Goal: Task Accomplishment & Management: Use online tool/utility

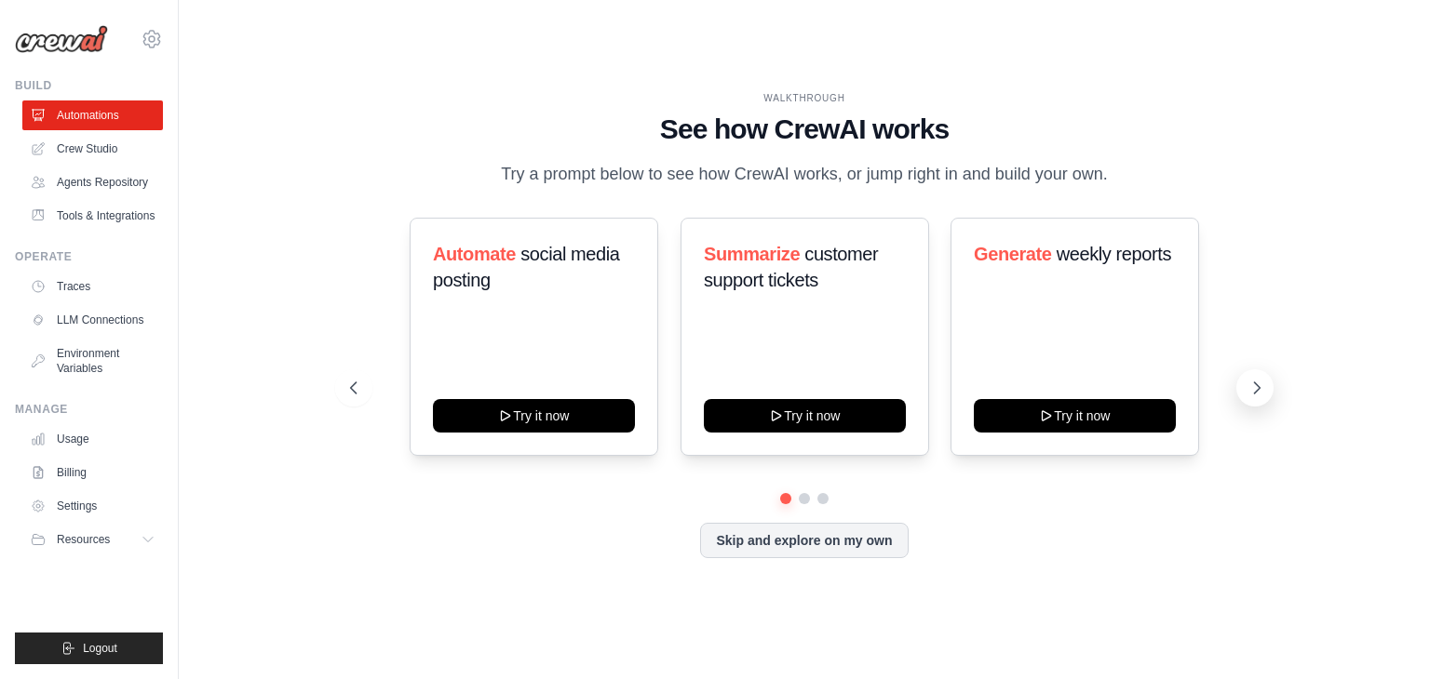
click at [1254, 392] on icon at bounding box center [1256, 388] width 19 height 19
click at [151, 146] on link "Crew Studio" at bounding box center [94, 149] width 141 height 30
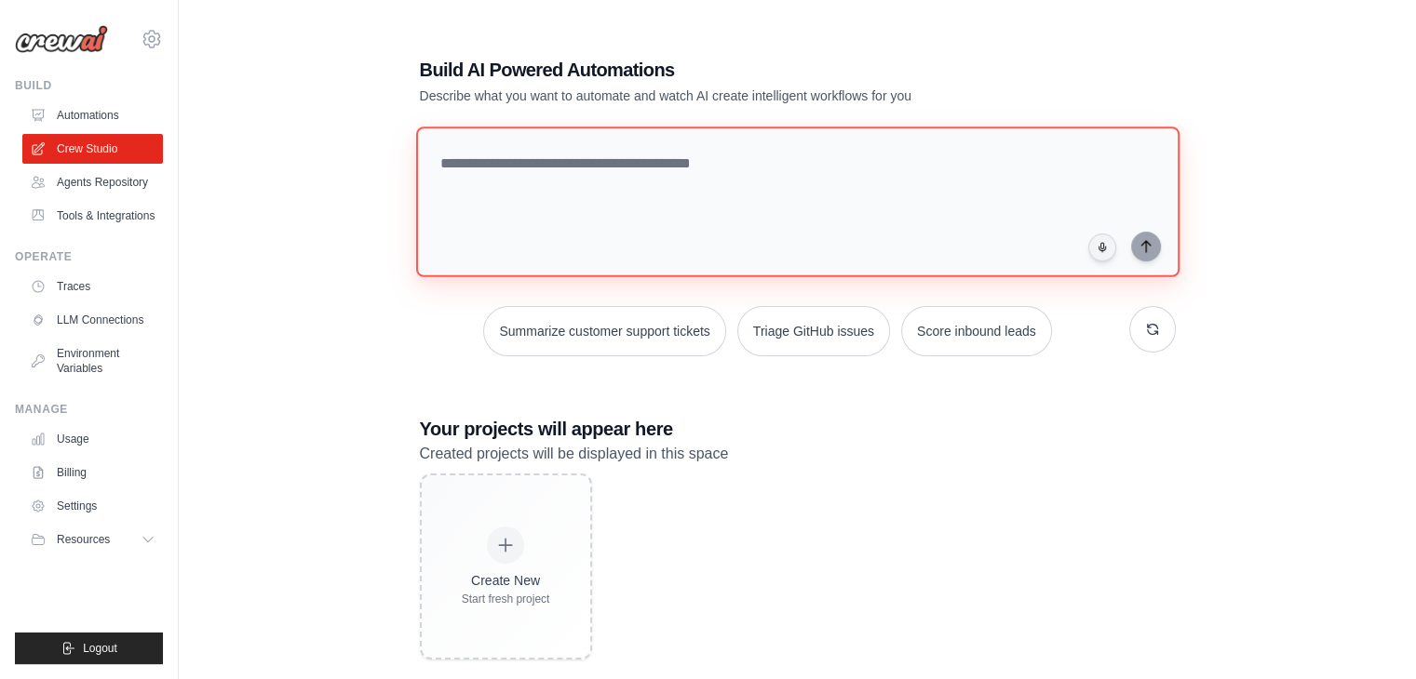
click at [722, 169] on textarea at bounding box center [796, 202] width 763 height 151
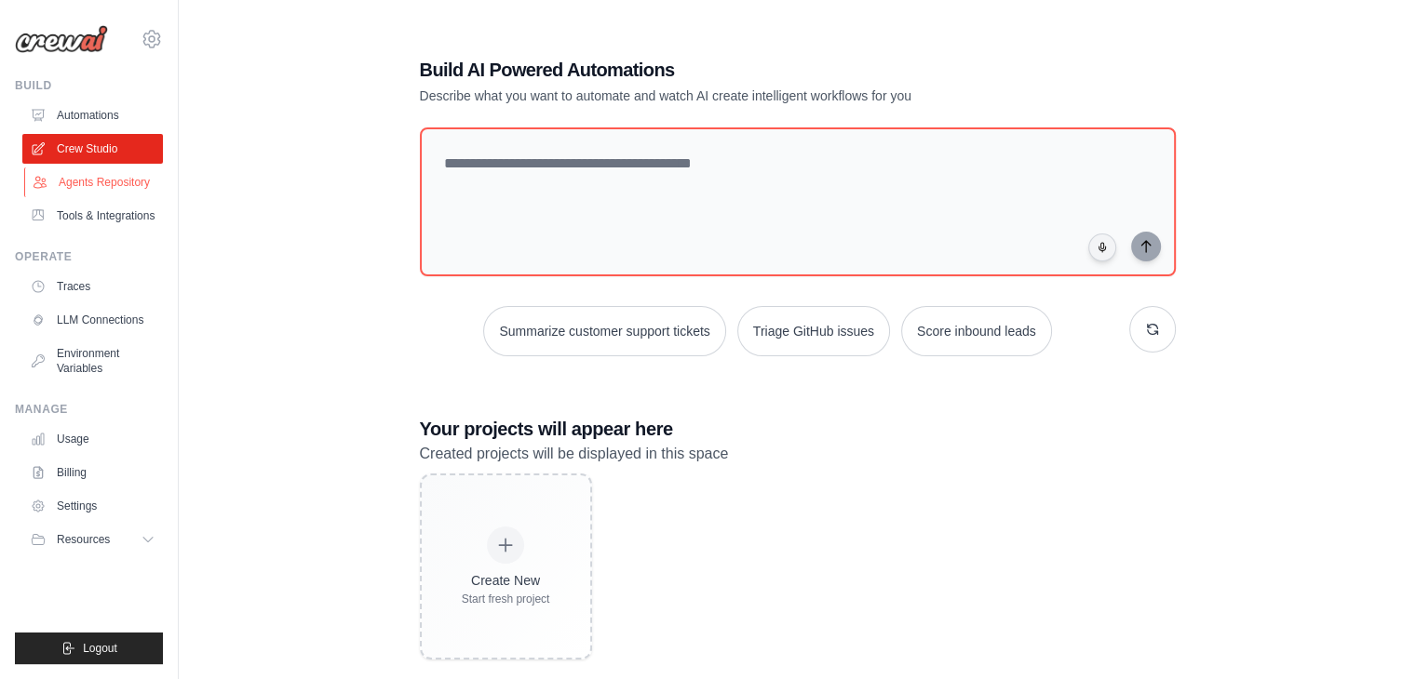
click at [98, 183] on link "Agents Repository" at bounding box center [94, 183] width 141 height 30
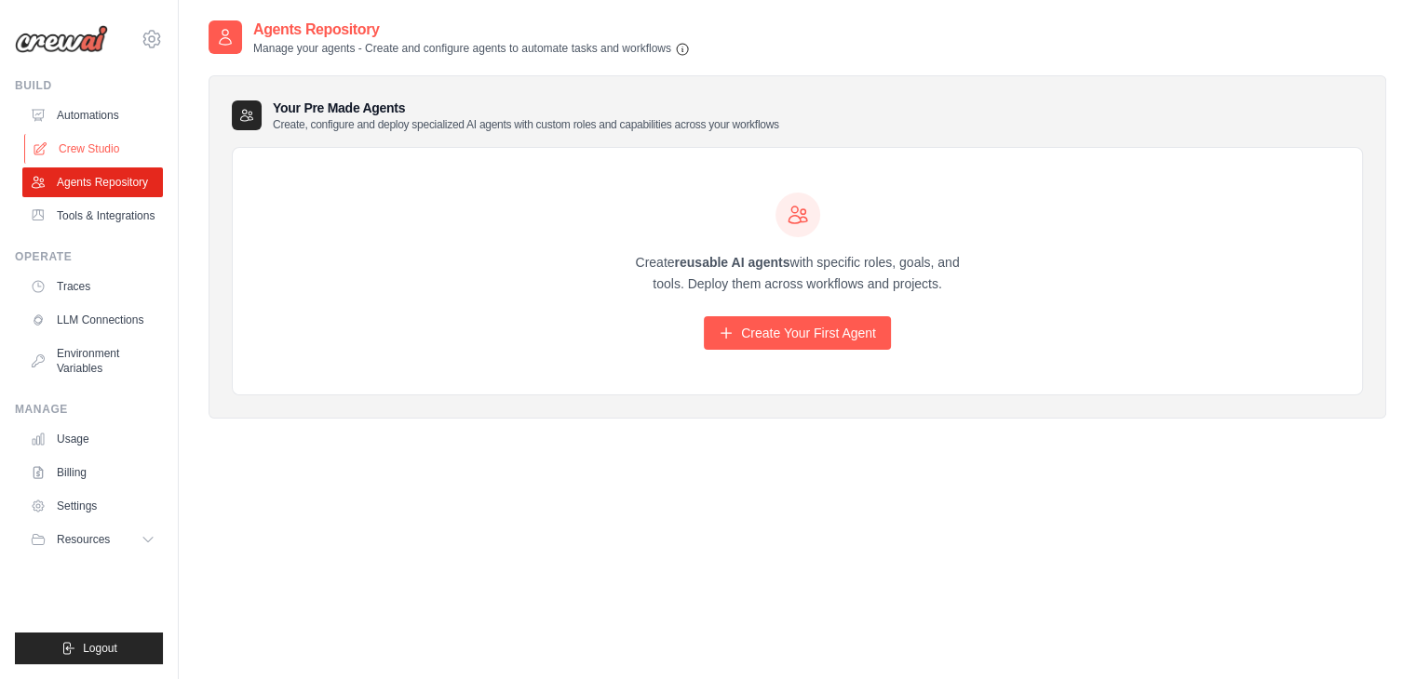
click at [104, 145] on link "Crew Studio" at bounding box center [94, 149] width 141 height 30
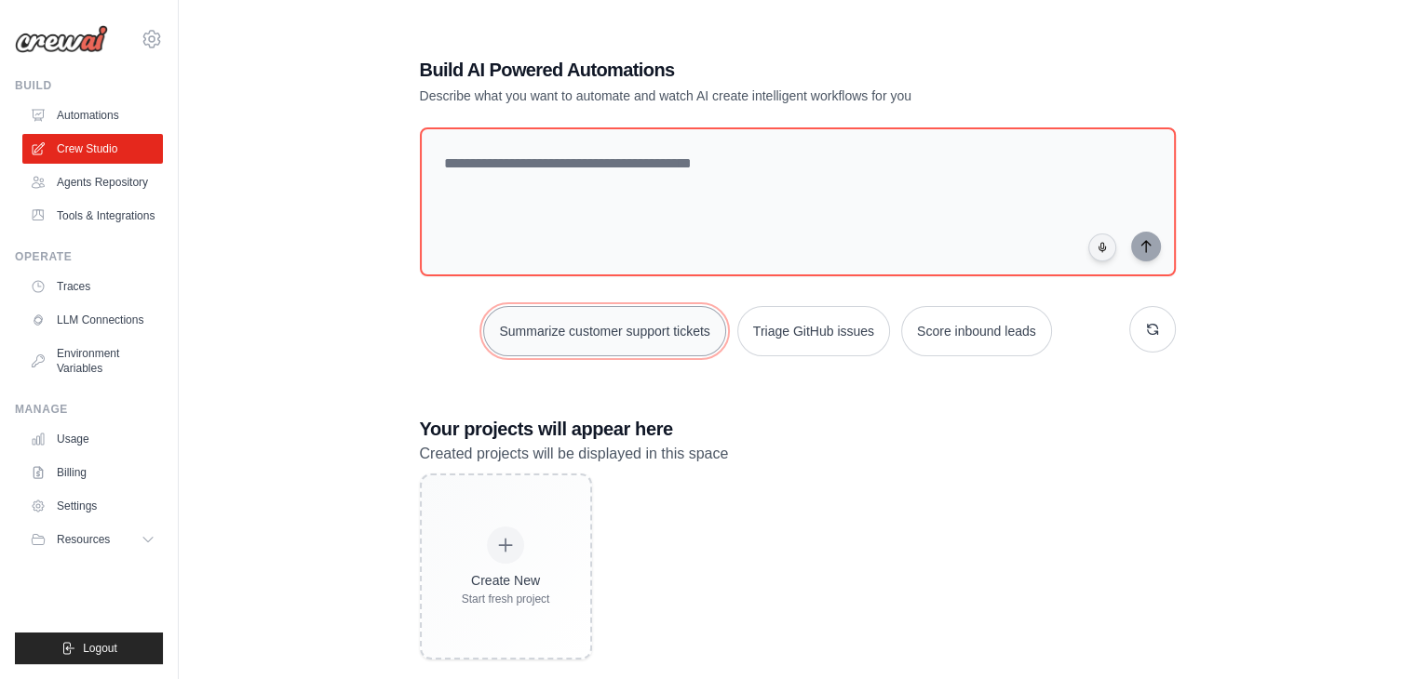
click at [630, 324] on button "Summarize customer support tickets" at bounding box center [604, 331] width 242 height 50
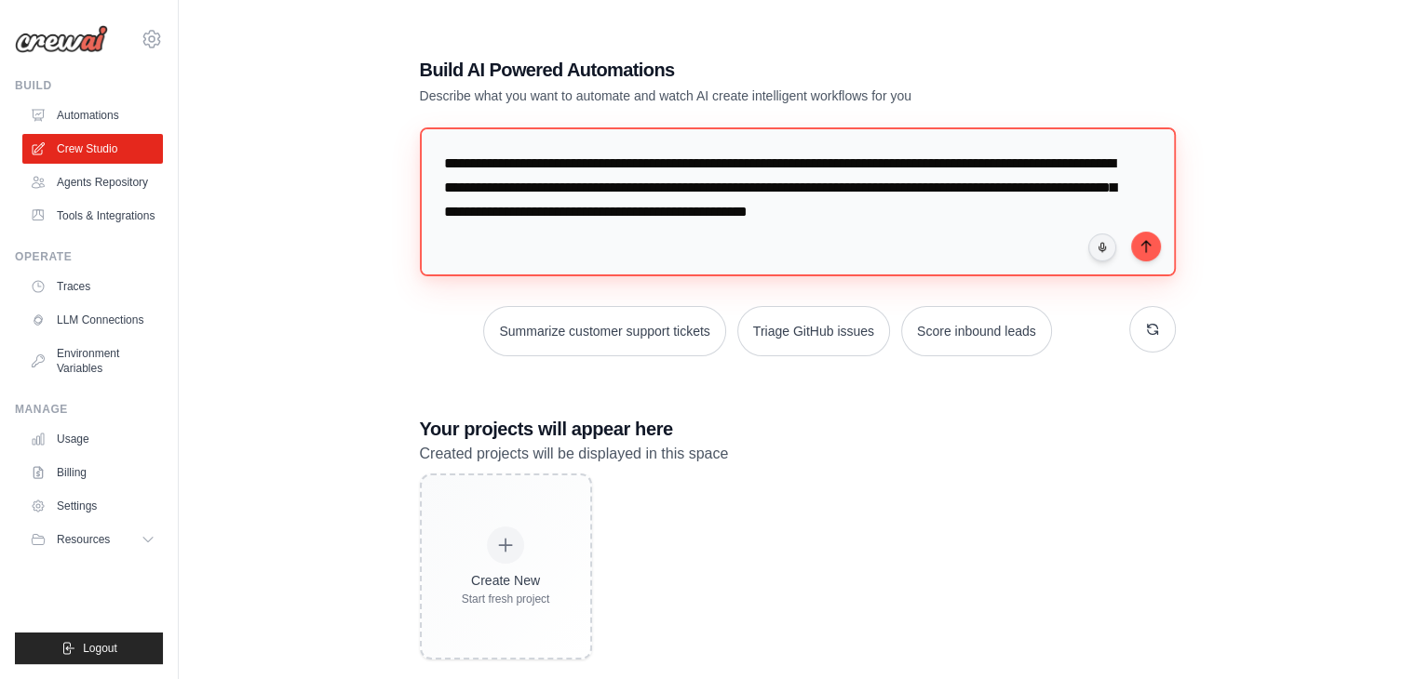
scroll to position [33, 0]
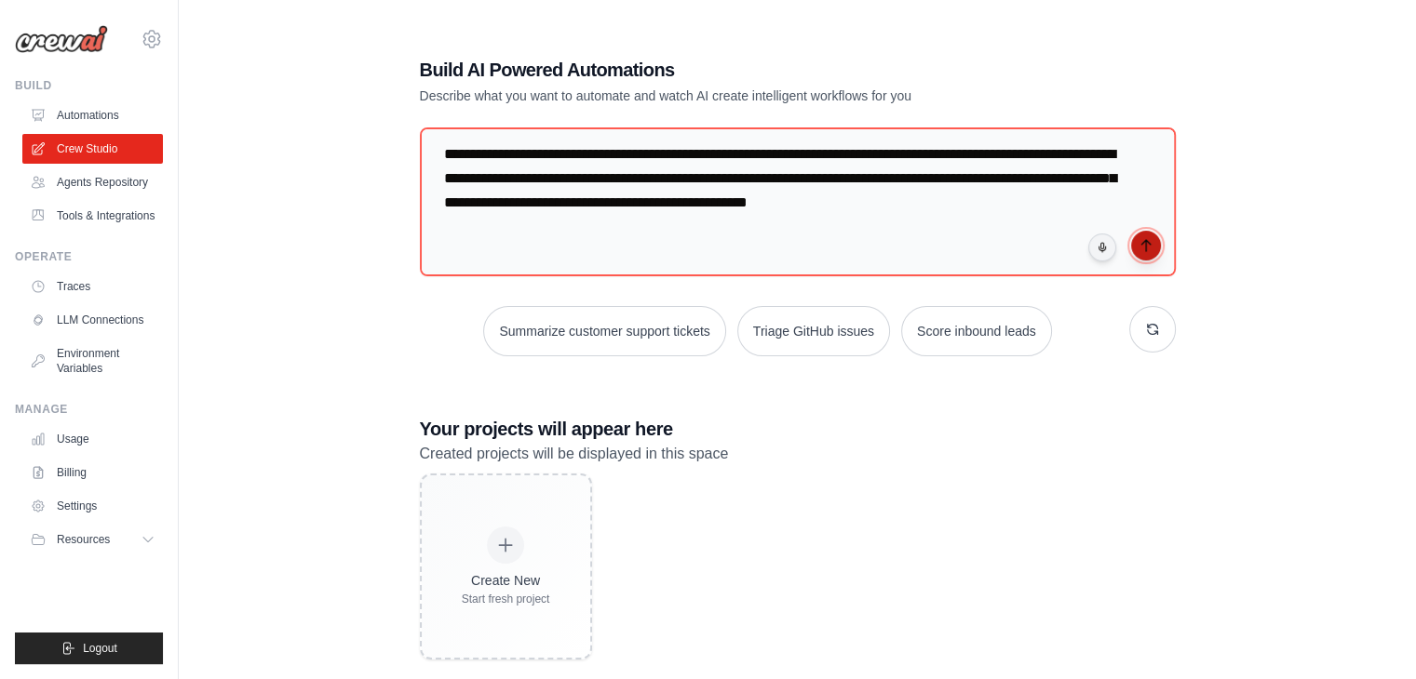
click at [1149, 254] on button "submit" at bounding box center [1146, 246] width 30 height 30
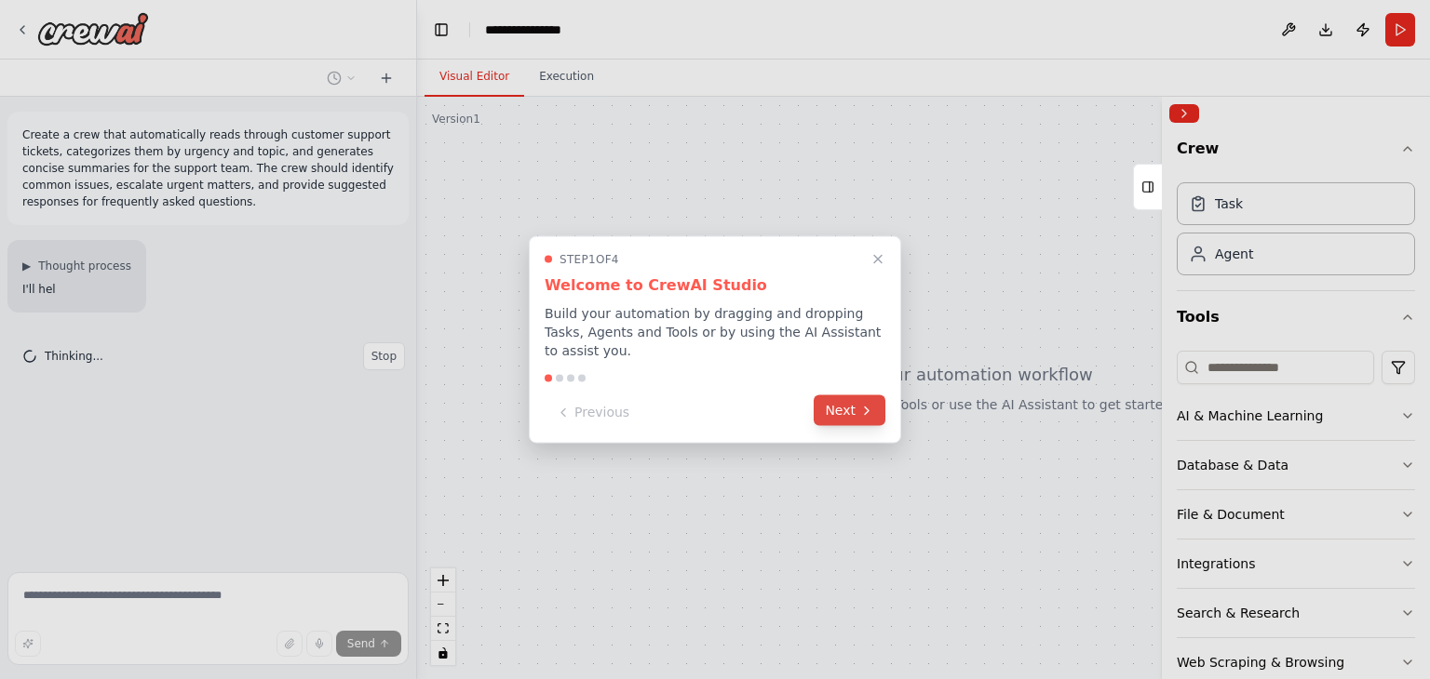
click at [861, 403] on icon at bounding box center [866, 410] width 15 height 15
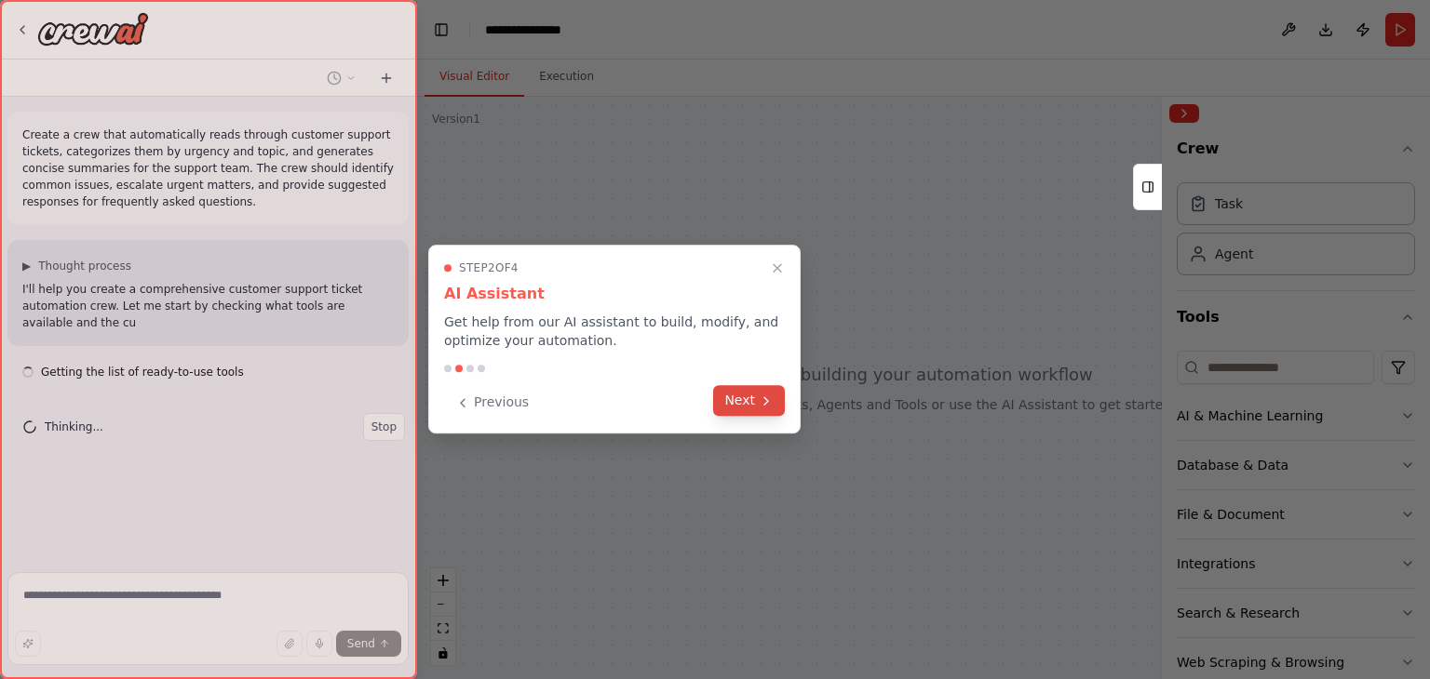
click at [757, 406] on button "Next" at bounding box center [749, 400] width 72 height 31
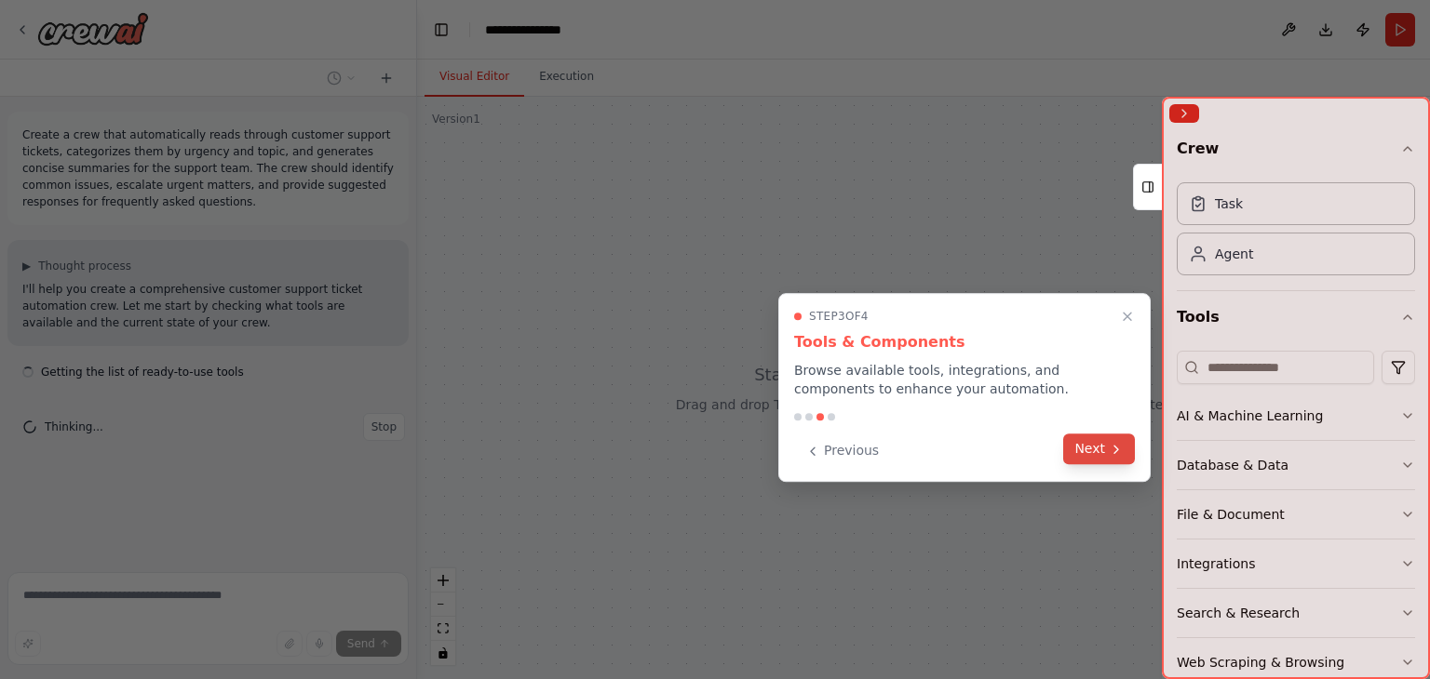
click at [1106, 450] on button "Next" at bounding box center [1099, 449] width 72 height 31
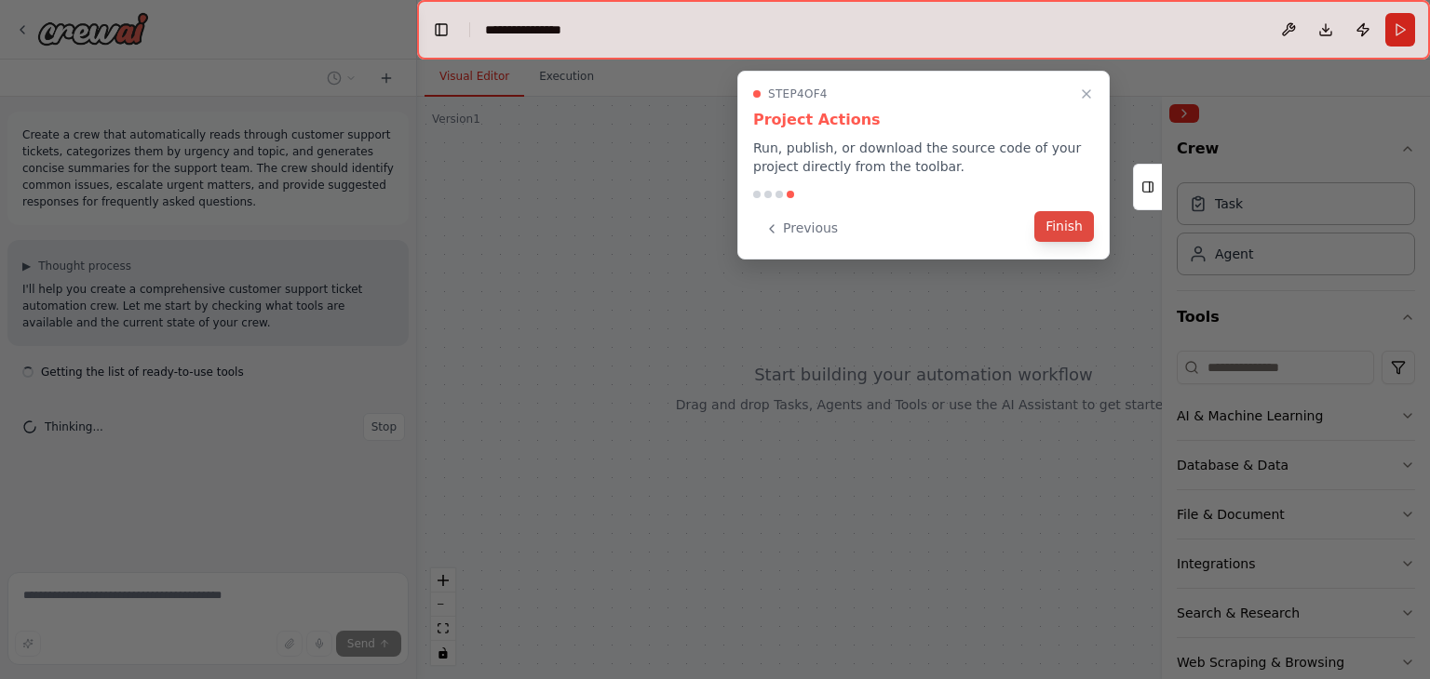
click at [1085, 218] on button "Finish" at bounding box center [1064, 226] width 60 height 31
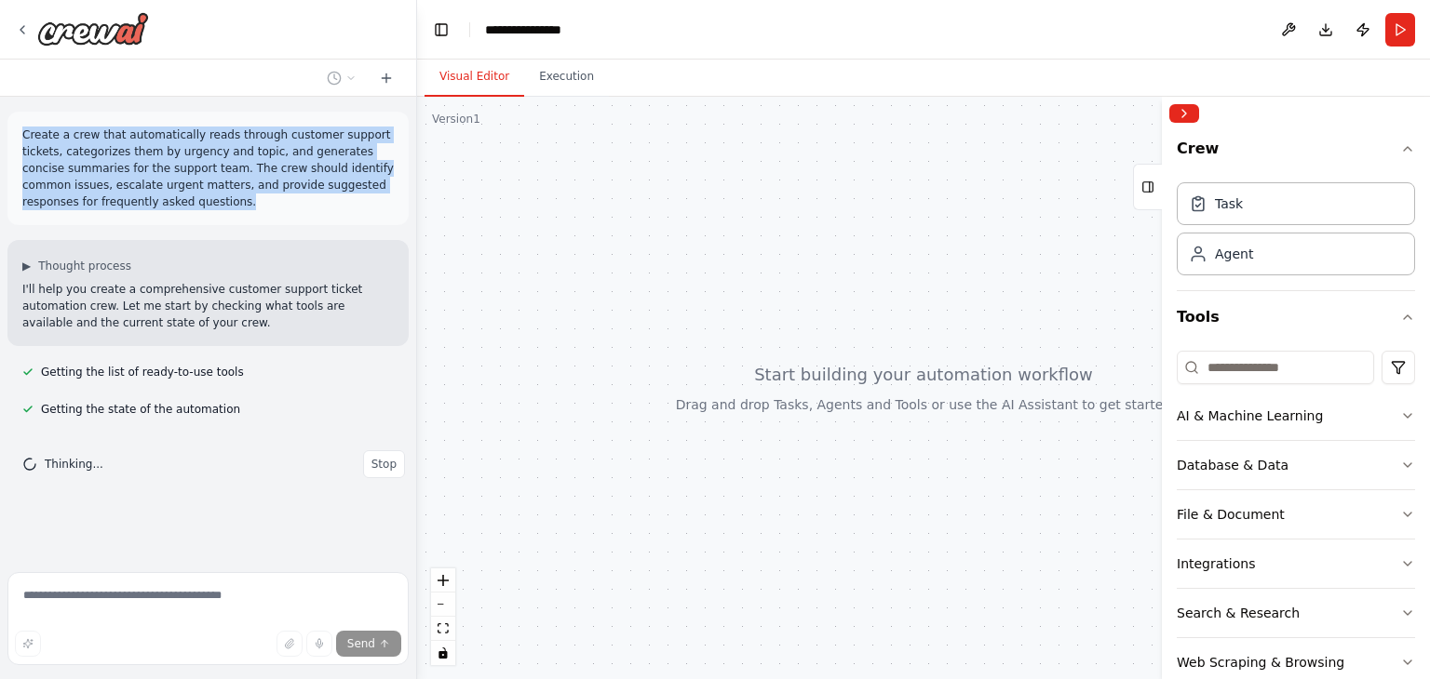
drag, startPoint x: 96, startPoint y: 222, endPoint x: 13, endPoint y: 134, distance: 120.5
click at [13, 134] on div "Create a crew that automatically reads through customer support tickets, catego…" at bounding box center [207, 169] width 401 height 114
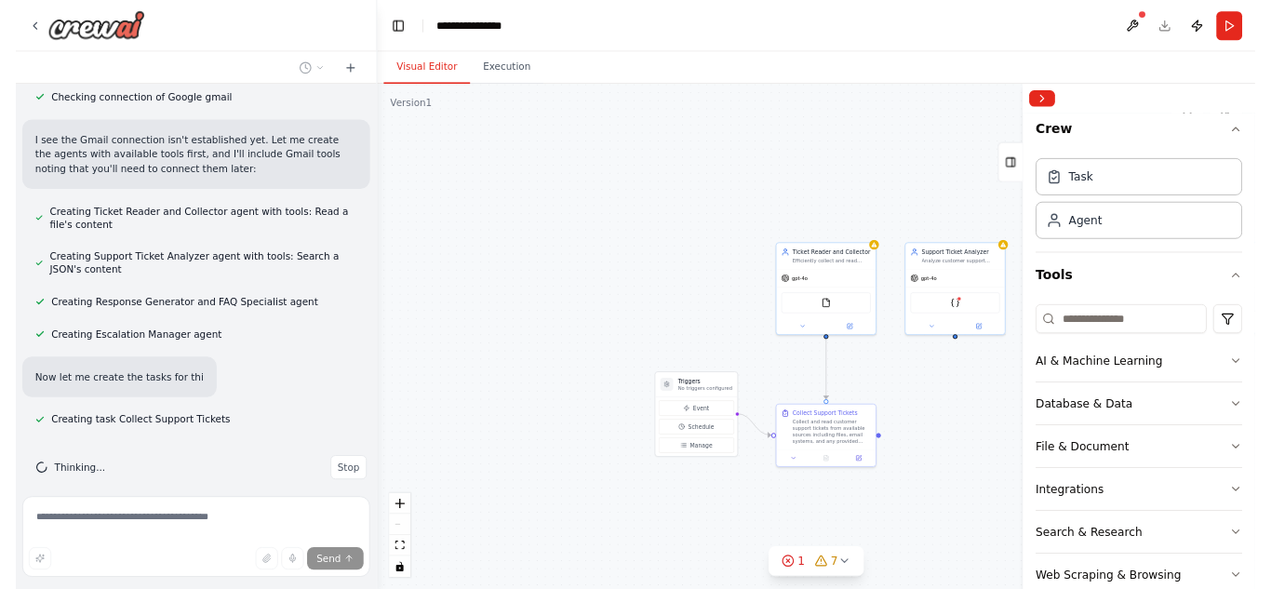
scroll to position [715, 0]
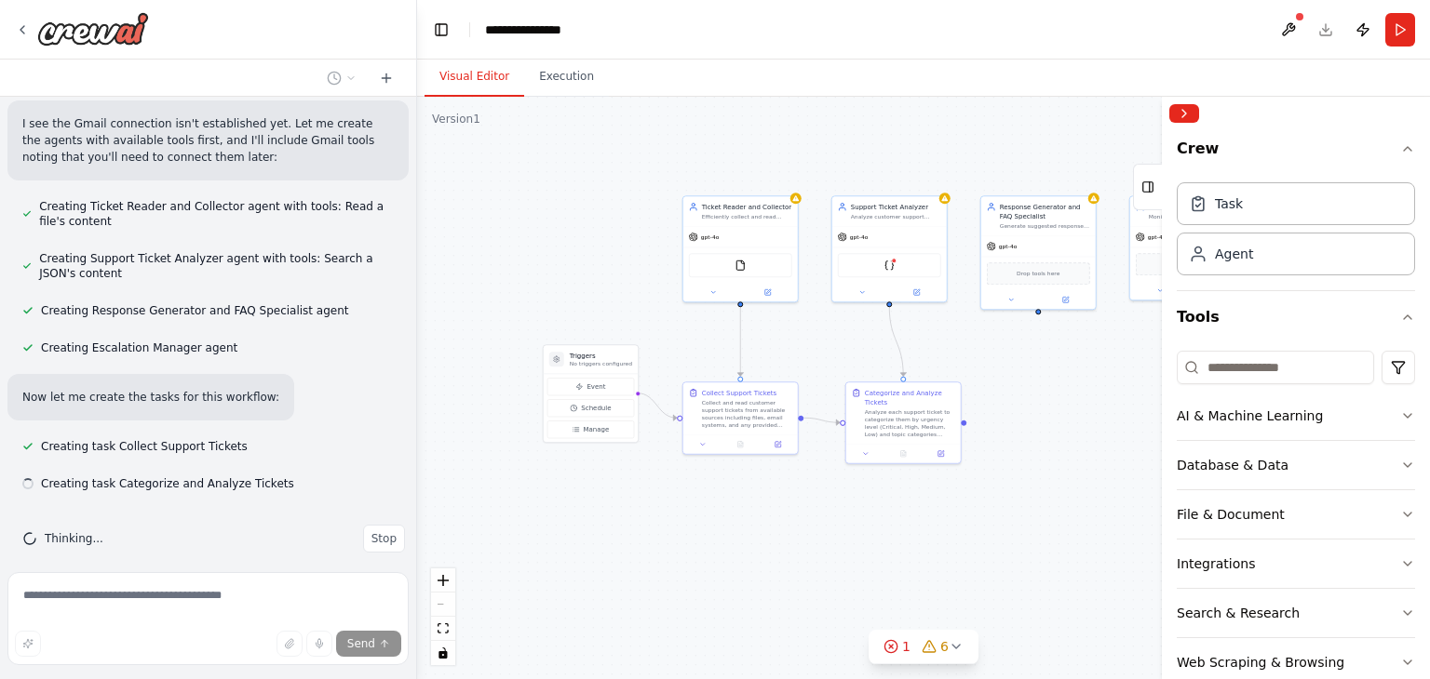
drag, startPoint x: 1028, startPoint y: 429, endPoint x: 845, endPoint y: 337, distance: 205.2
click at [826, 340] on div ".deletable-edge-delete-btn { width: 20px; height: 20px; border: 0px solid #ffff…" at bounding box center [923, 388] width 1013 height 583
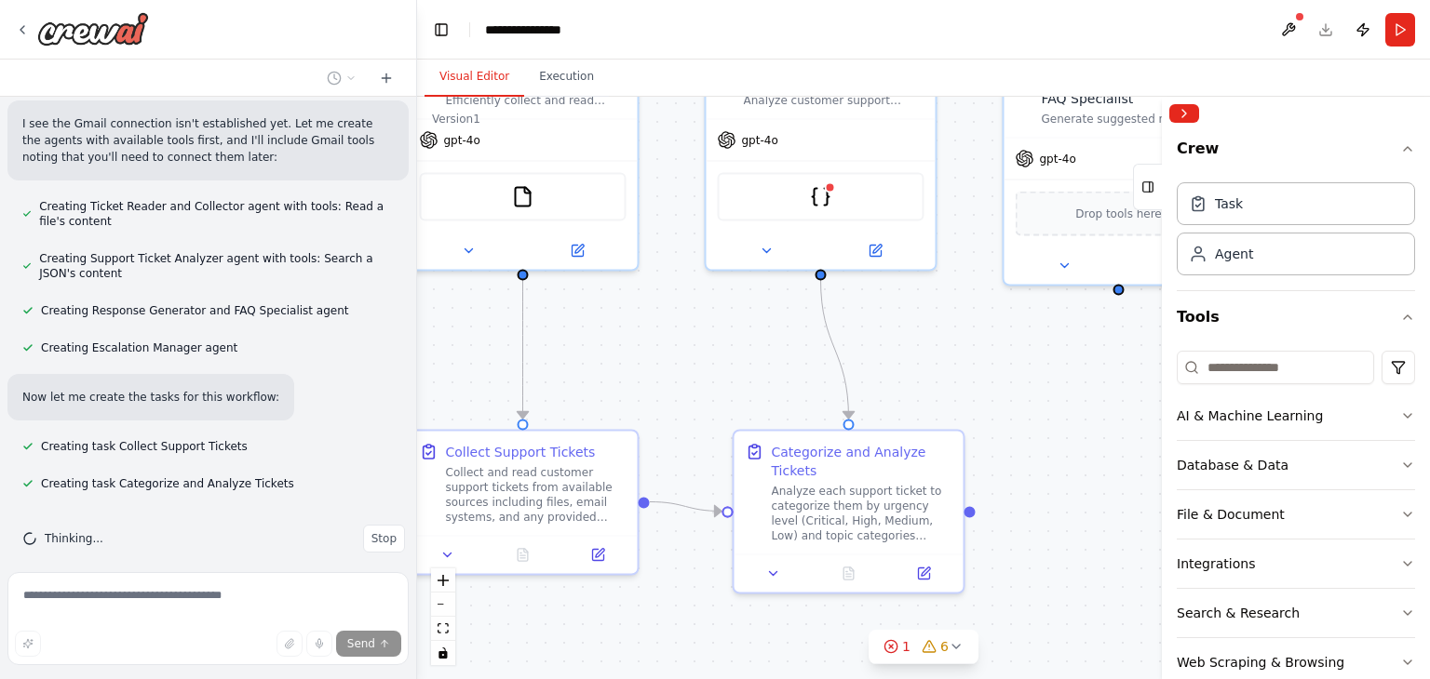
drag, startPoint x: 845, startPoint y: 337, endPoint x: 686, endPoint y: 347, distance: 159.5
click at [686, 347] on div ".deletable-edge-delete-btn { width: 20px; height: 20px; border: 0px solid #ffff…" at bounding box center [923, 388] width 1013 height 583
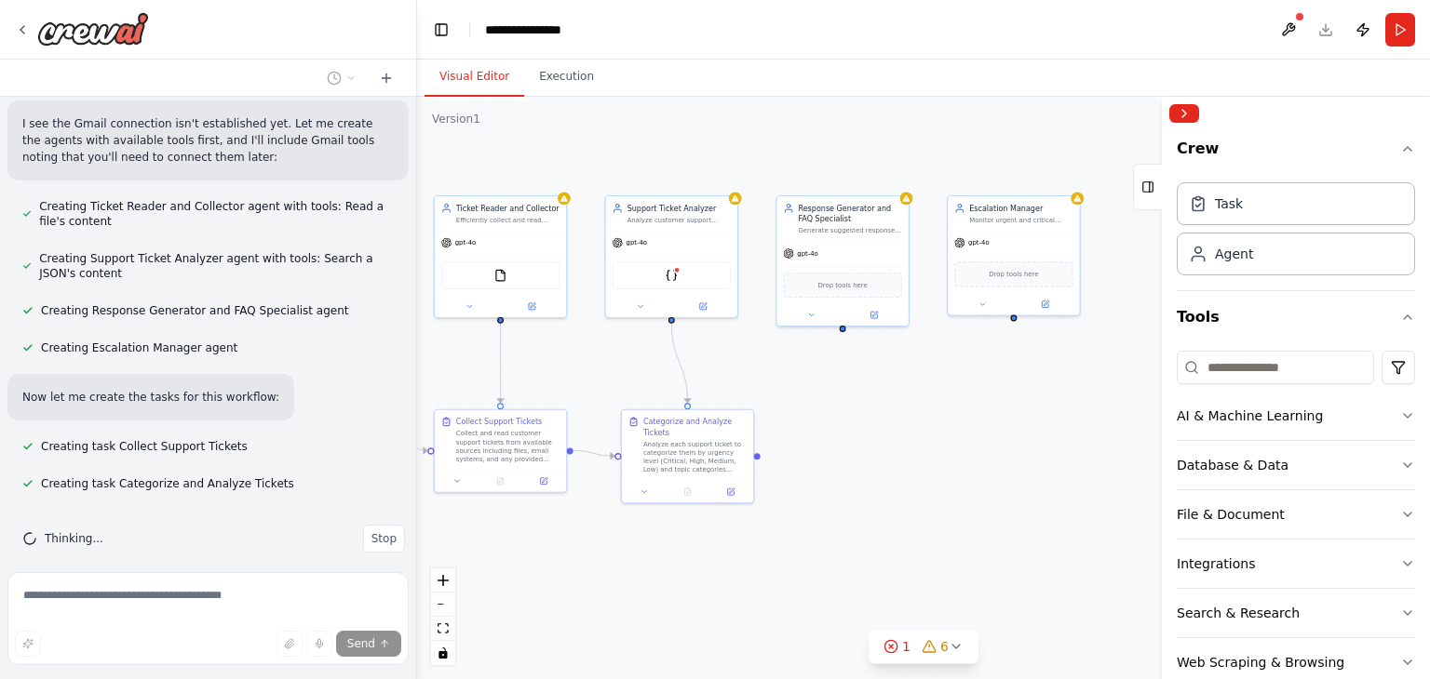
drag, startPoint x: 908, startPoint y: 375, endPoint x: 845, endPoint y: 393, distance: 65.7
click at [845, 393] on div ".deletable-edge-delete-btn { width: 20px; height: 20px; border: 0px solid #ffff…" at bounding box center [923, 388] width 1013 height 583
click at [841, 231] on div "Generate suggested responses for frequently asked questions, create concise tic…" at bounding box center [849, 228] width 103 height 8
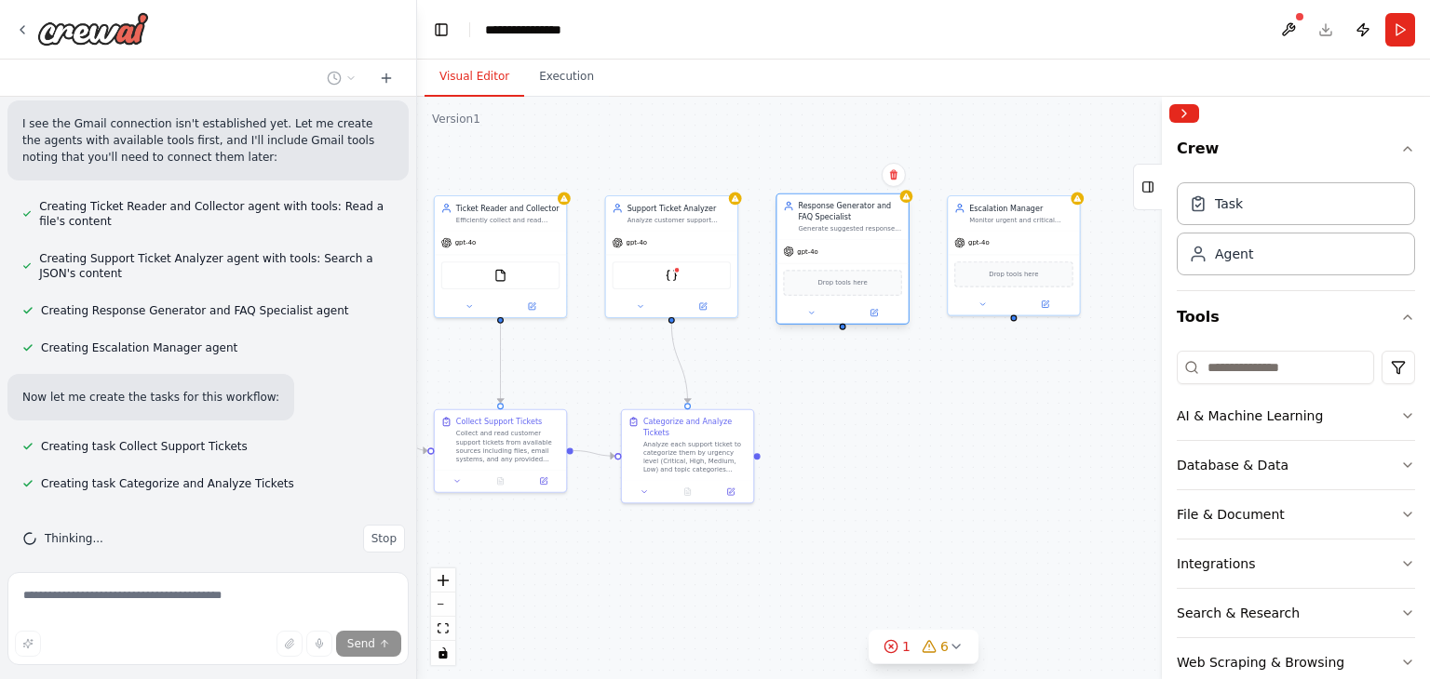
click at [868, 232] on div "Generate suggested responses for frequently asked questions, create concise tic…" at bounding box center [849, 228] width 103 height 8
click at [647, 441] on div "Analyze each support ticket to categorize them by urgency level (Critical, High…" at bounding box center [694, 455] width 103 height 34
click at [665, 429] on div "Categorize and Analyze Tickets" at bounding box center [694, 424] width 103 height 21
click at [1275, 251] on div "Agent" at bounding box center [1295, 253] width 238 height 43
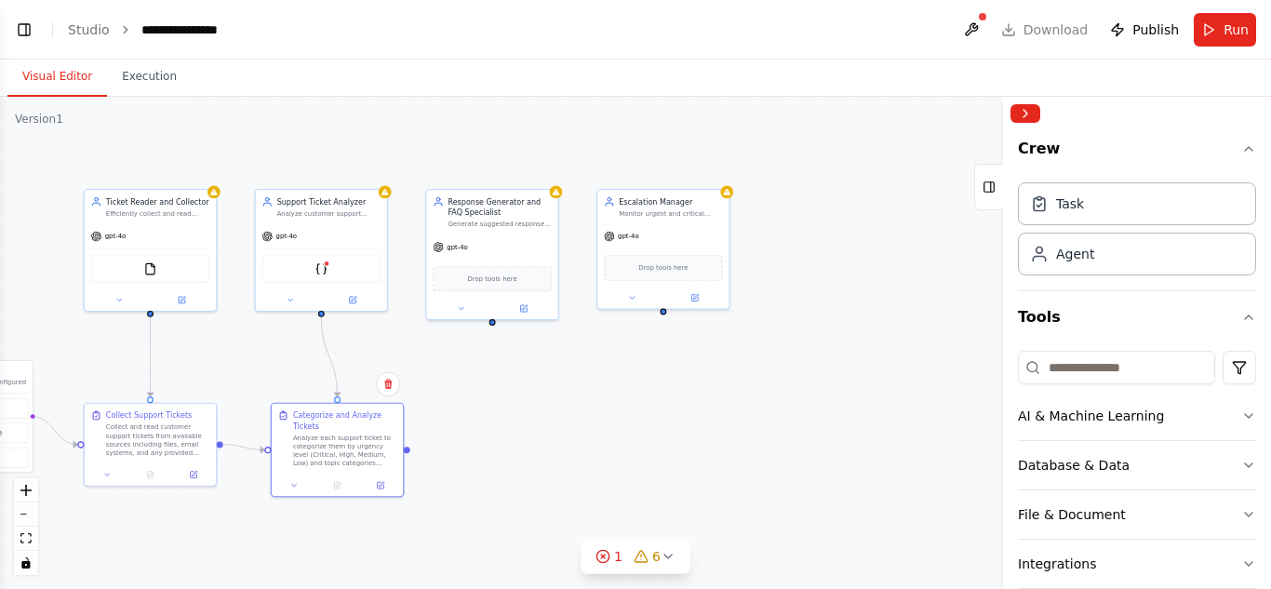
drag, startPoint x: 657, startPoint y: 359, endPoint x: 724, endPoint y: 353, distance: 67.3
click at [724, 353] on div ".deletable-edge-delete-btn { width: 20px; height: 20px; border: 0px solid #ffff…" at bounding box center [635, 343] width 1271 height 492
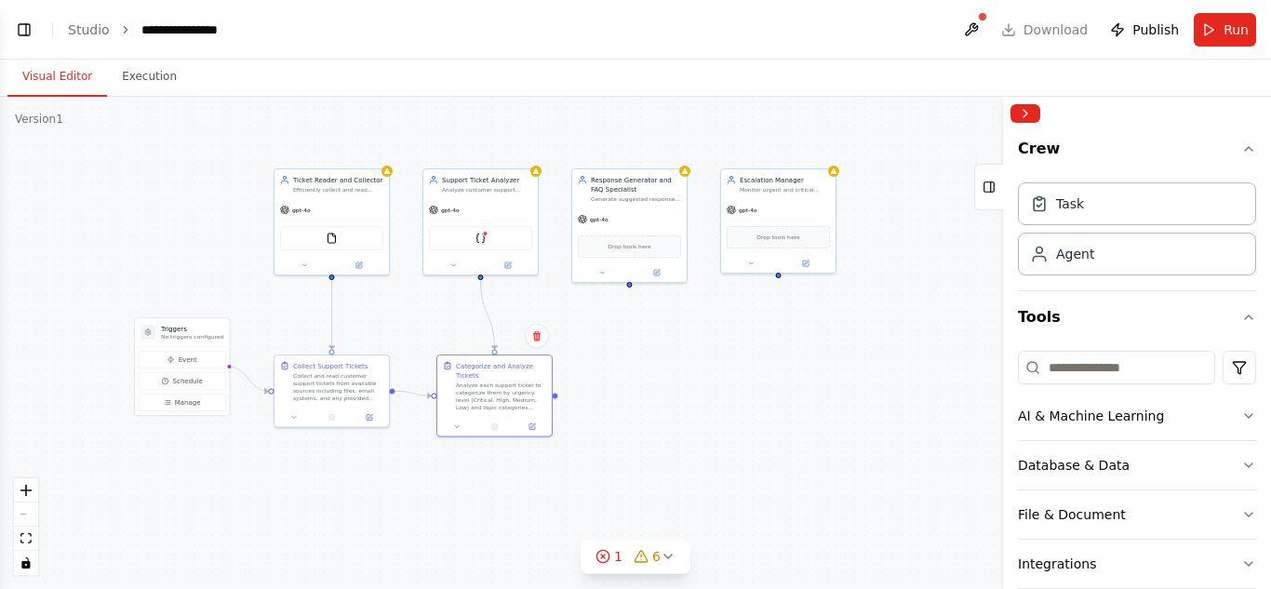
drag, startPoint x: 624, startPoint y: 376, endPoint x: 730, endPoint y: 336, distance: 113.4
click at [730, 336] on div ".deletable-edge-delete-btn { width: 20px; height: 20px; border: 0px solid #ffff…" at bounding box center [635, 343] width 1271 height 492
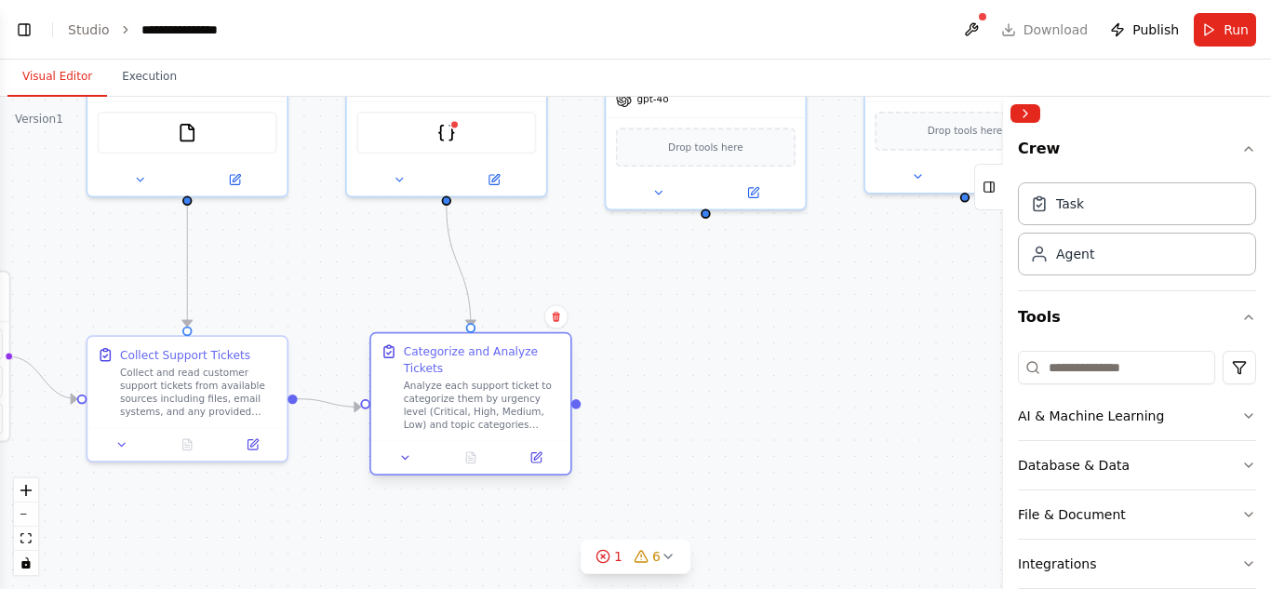
scroll to position [732, 0]
click at [443, 358] on div "Categorize and Analyze Tickets" at bounding box center [482, 359] width 157 height 33
click at [690, 123] on div "Drop tools here" at bounding box center [705, 144] width 199 height 60
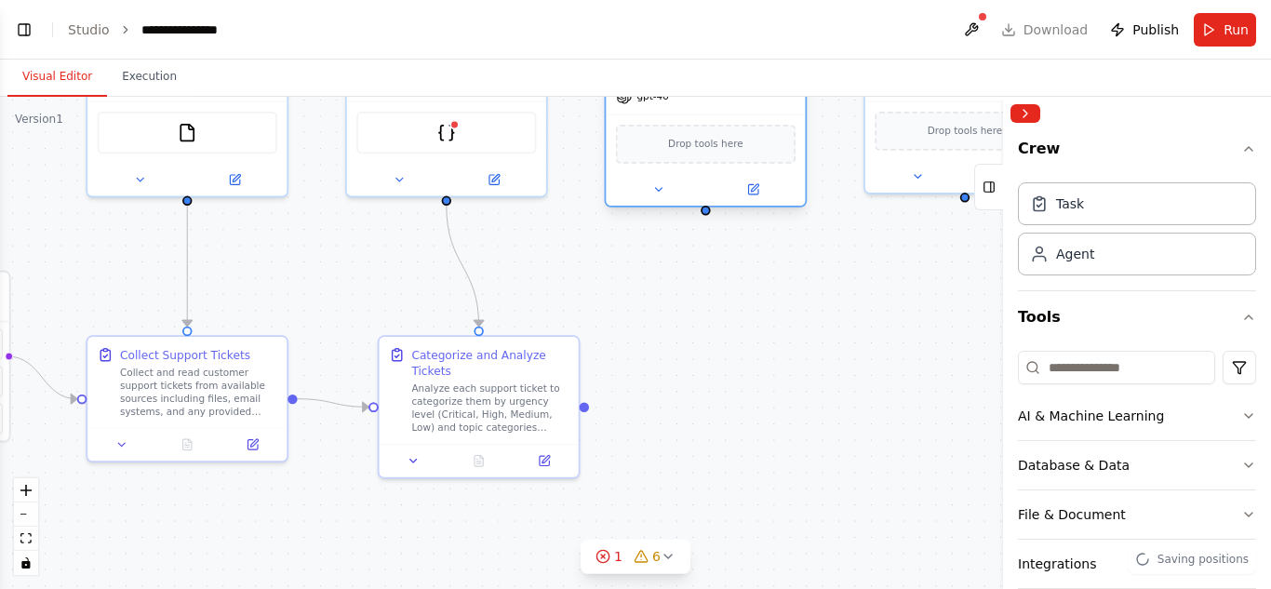
click at [715, 148] on span "Drop tools here" at bounding box center [705, 144] width 75 height 16
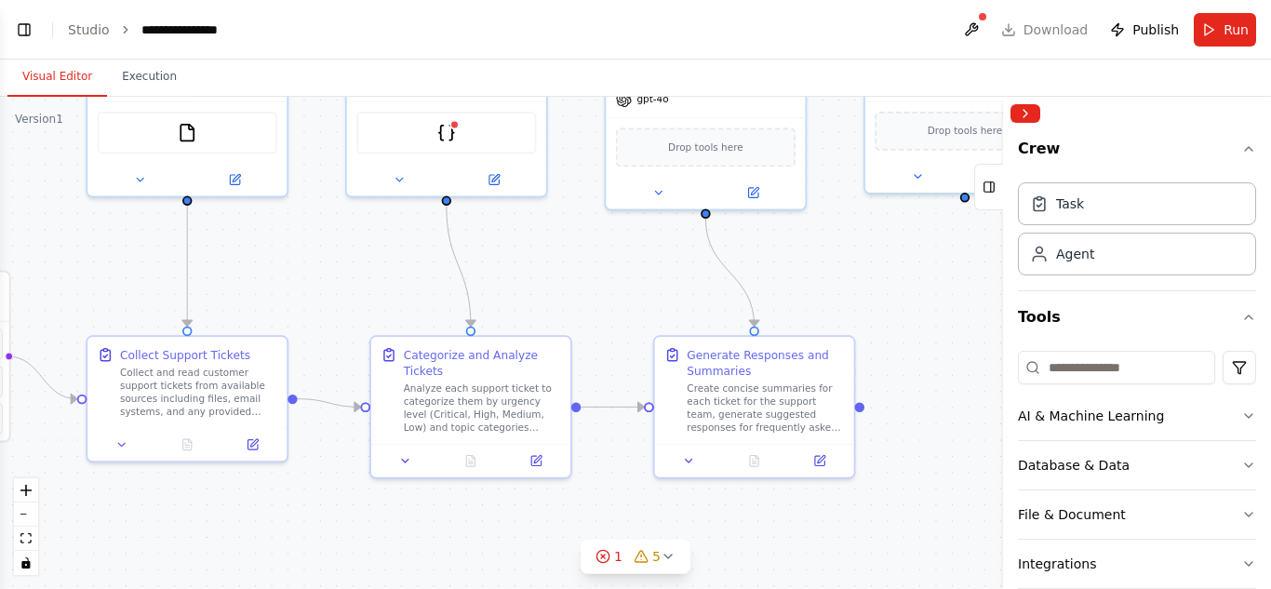
scroll to position [943, 0]
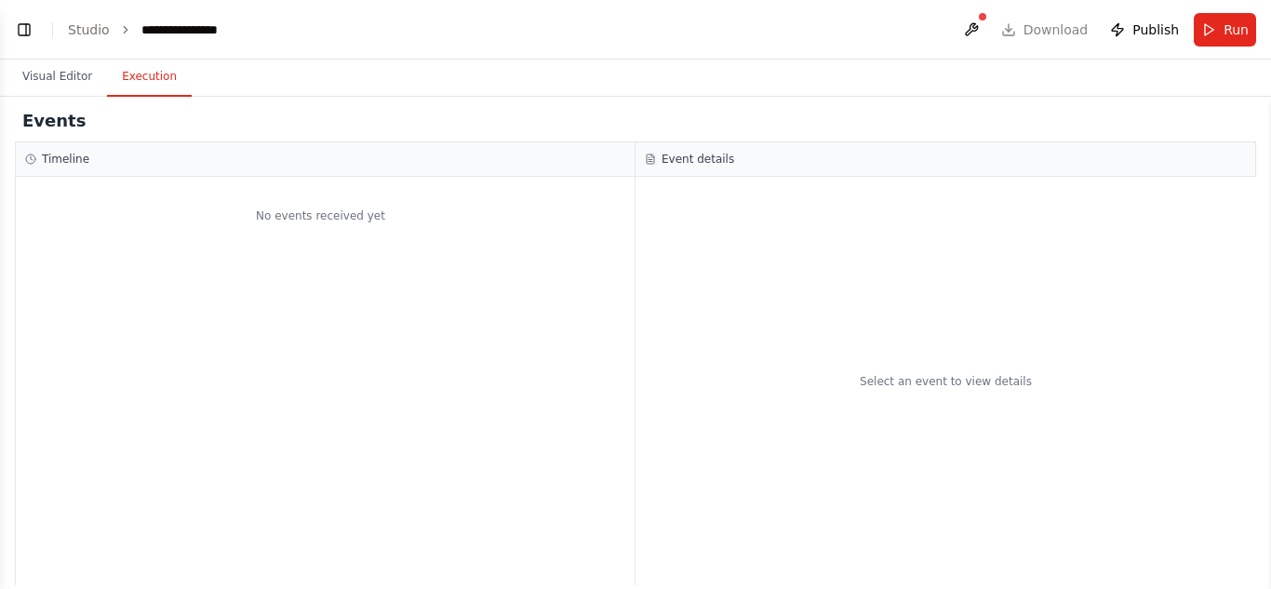
click at [128, 75] on button "Execution" at bounding box center [149, 77] width 85 height 39
click at [64, 77] on button "Visual Editor" at bounding box center [57, 77] width 100 height 39
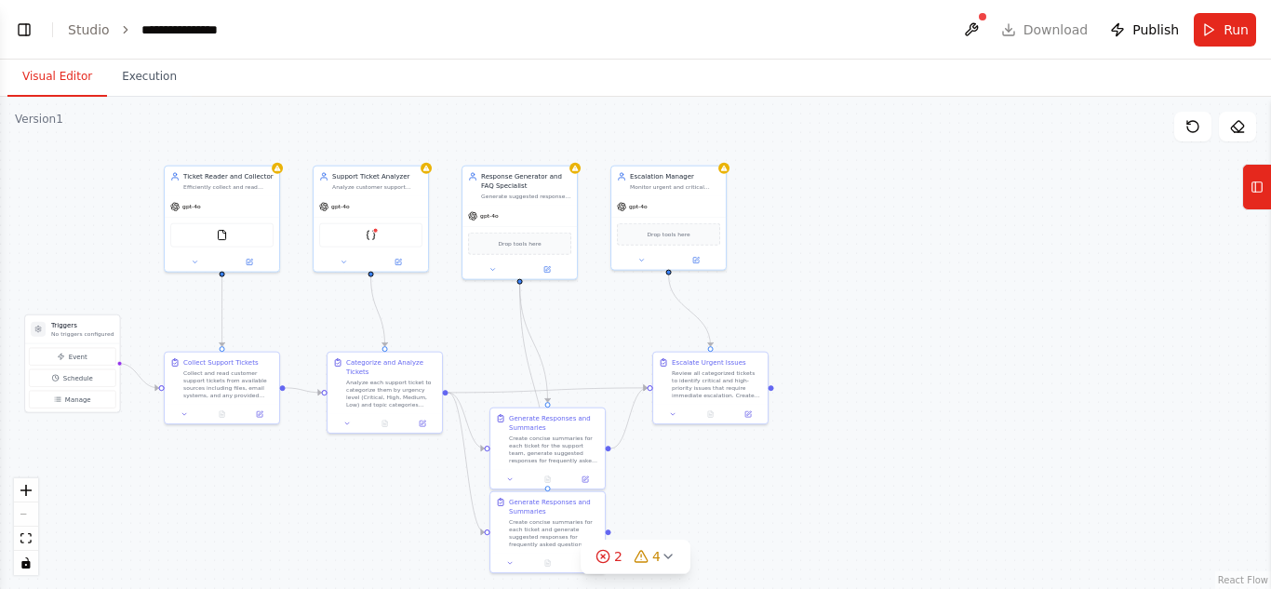
scroll to position [1021, 0]
click at [12, 20] on button "Toggle Left Sidebar" at bounding box center [24, 30] width 26 height 26
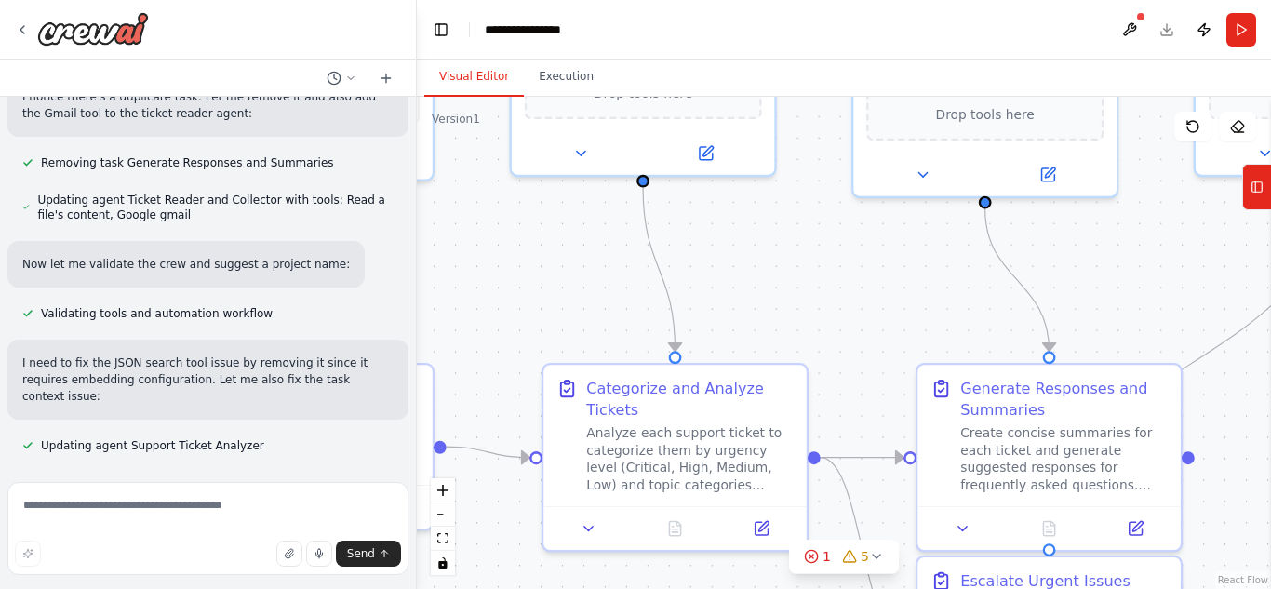
scroll to position [1576, 0]
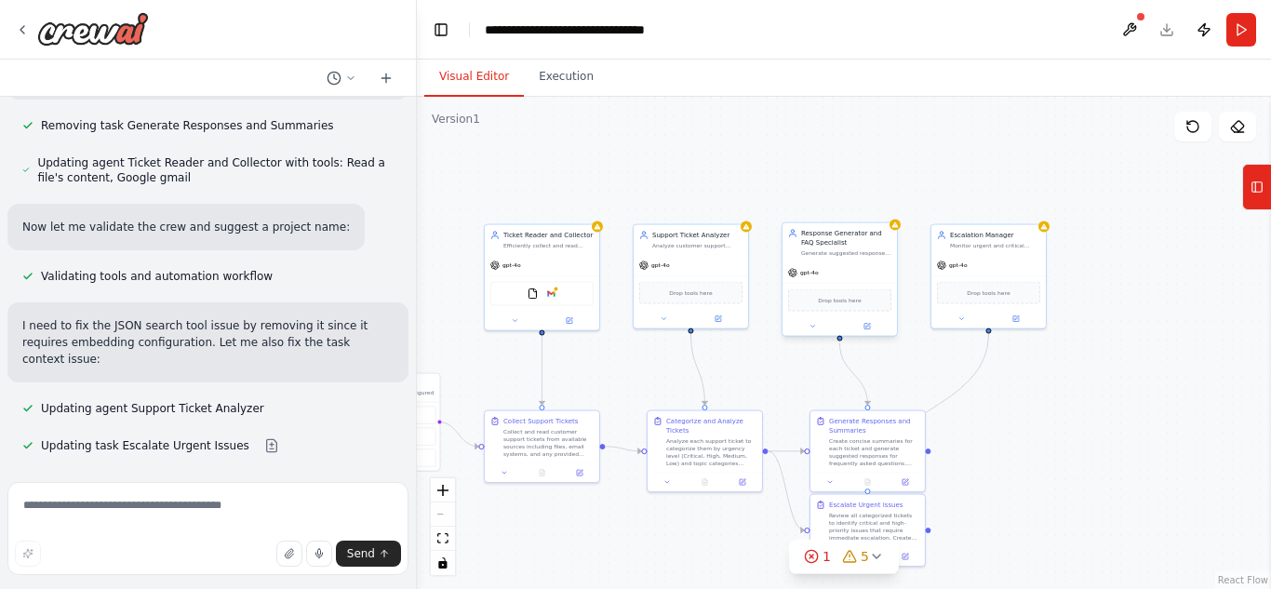
drag, startPoint x: 781, startPoint y: 260, endPoint x: 833, endPoint y: 249, distance: 53.1
click at [766, 368] on div ".deletable-edge-delete-btn { width: 20px; height: 20px; border: 0px solid #ffff…" at bounding box center [844, 343] width 854 height 492
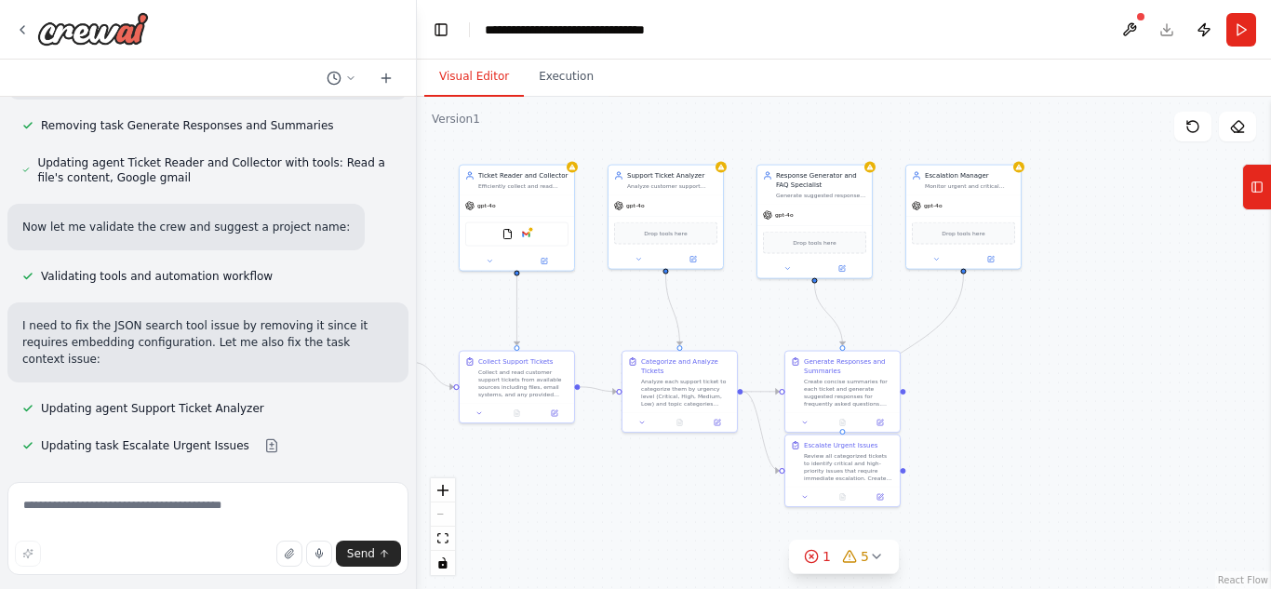
drag, startPoint x: 1046, startPoint y: 423, endPoint x: 1016, endPoint y: 359, distance: 70.8
click at [1016, 359] on div ".deletable-edge-delete-btn { width: 20px; height: 20px; border: 0px solid #ffff…" at bounding box center [844, 343] width 854 height 492
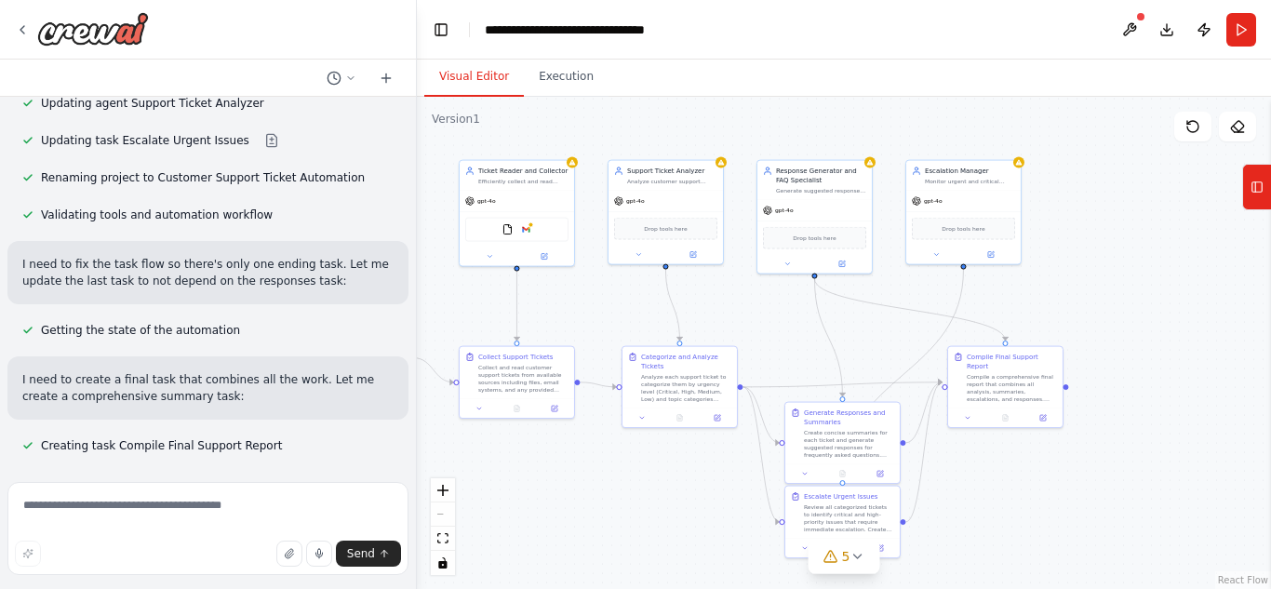
scroll to position [1926, 0]
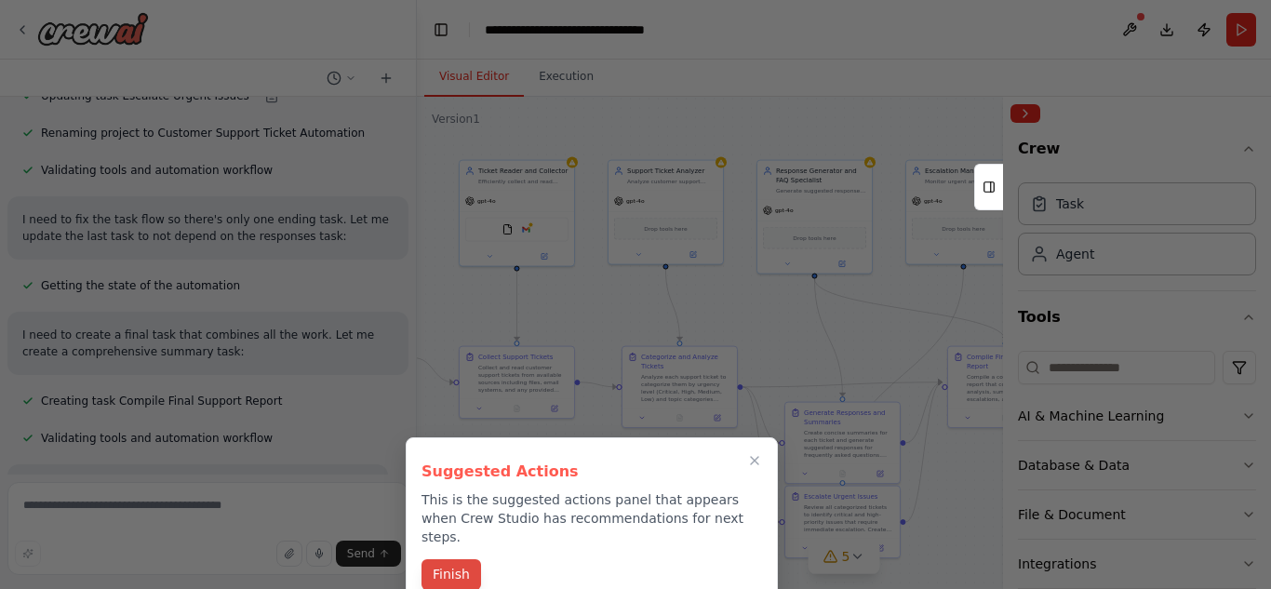
click at [439, 559] on button "Finish" at bounding box center [452, 574] width 60 height 31
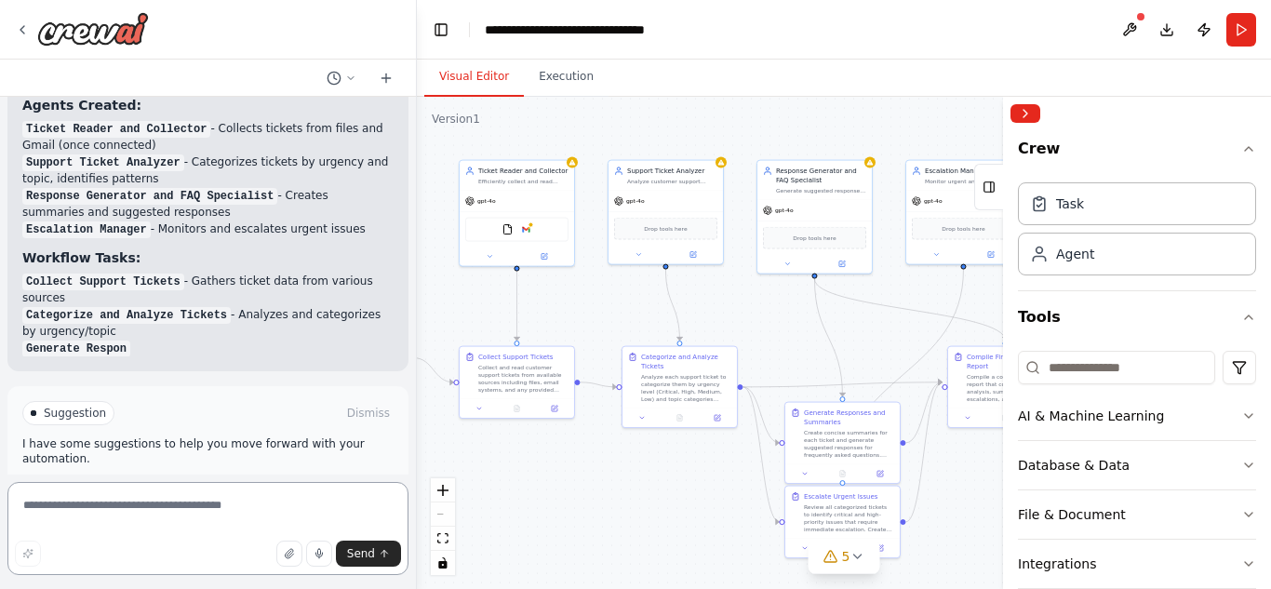
click at [186, 496] on textarea at bounding box center [207, 528] width 401 height 93
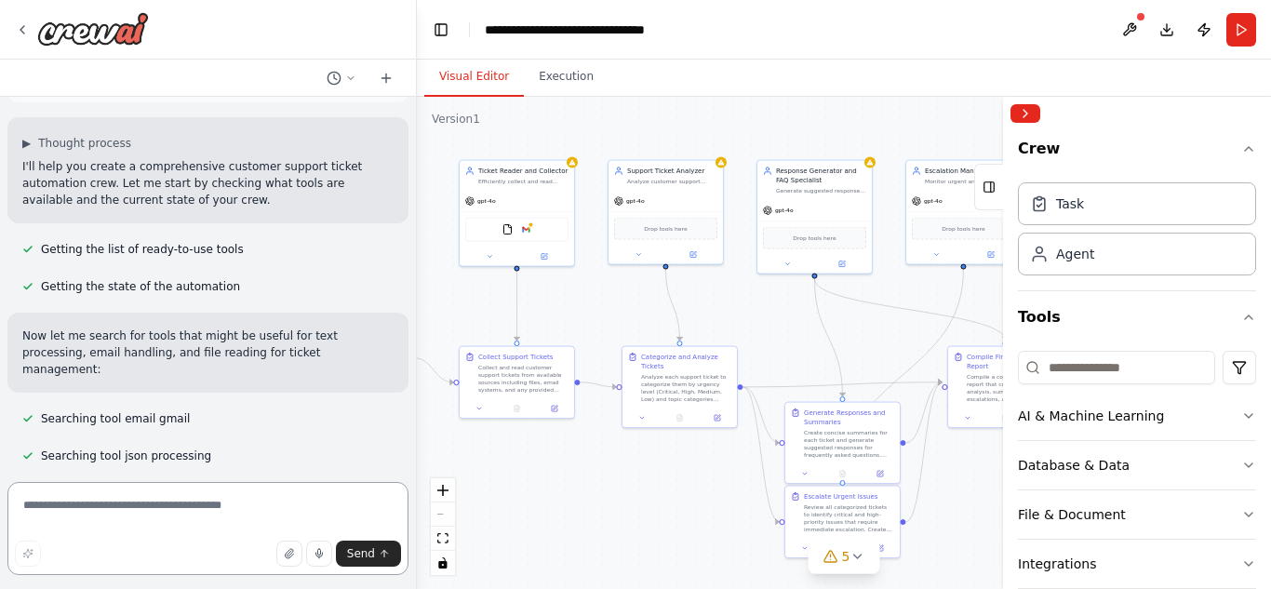
scroll to position [0, 0]
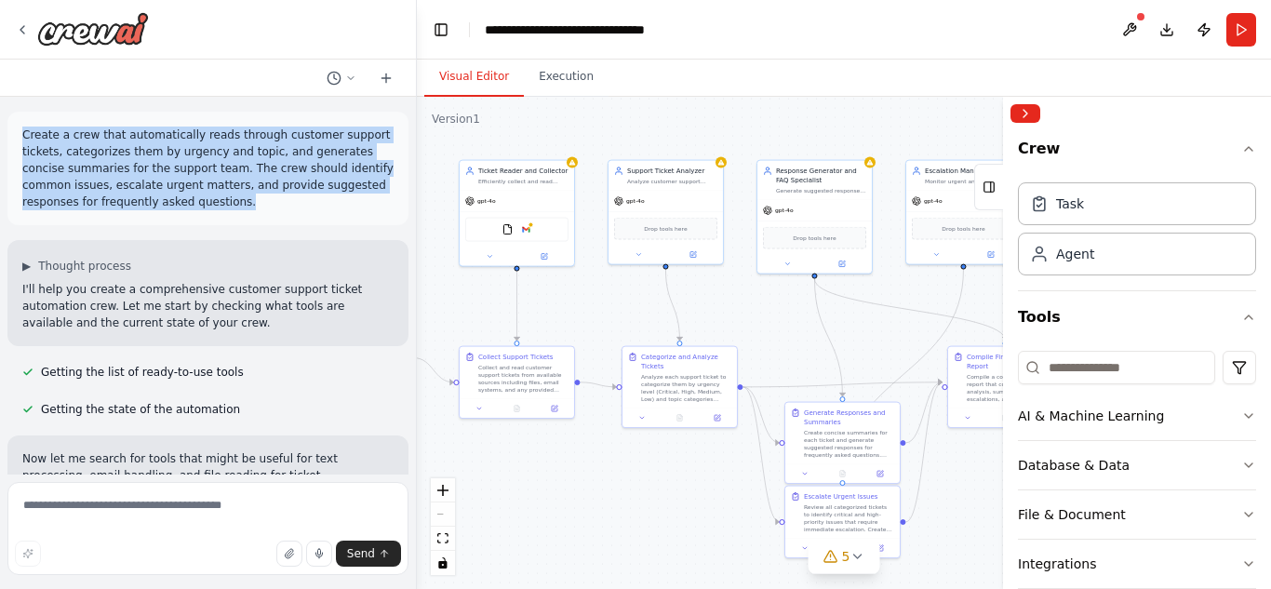
drag, startPoint x: 178, startPoint y: 210, endPoint x: 18, endPoint y: 127, distance: 180.7
click at [18, 127] on div "Create a crew that automatically reads through customer support tickets, catego…" at bounding box center [207, 169] width 401 height 114
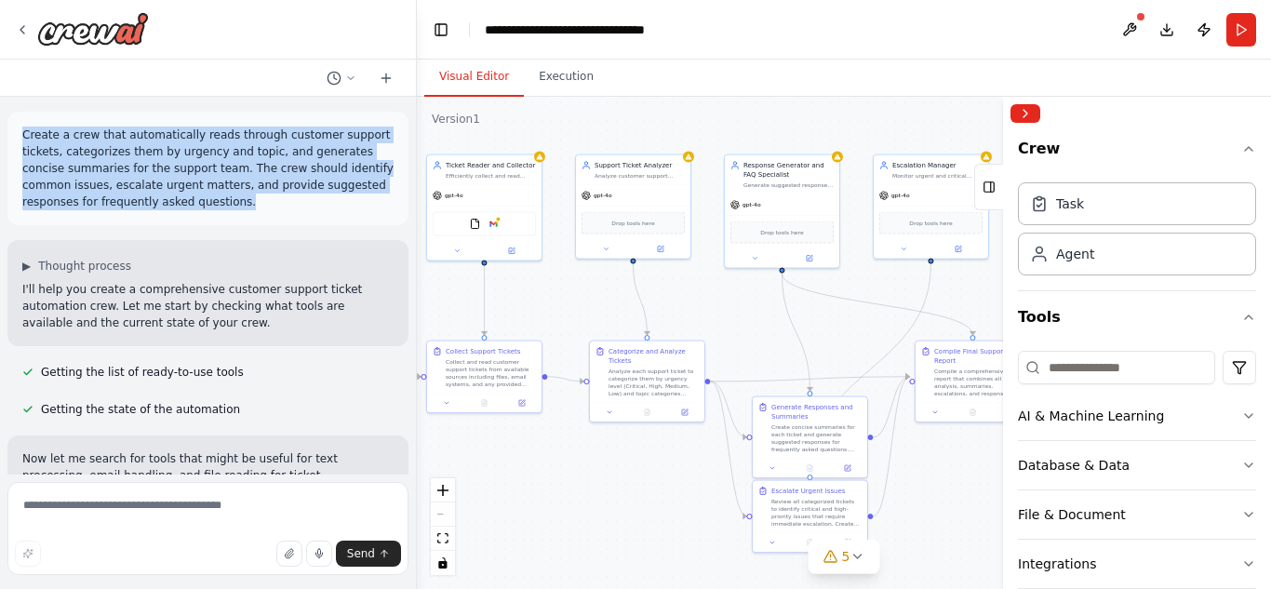
drag, startPoint x: 762, startPoint y: 316, endPoint x: 724, endPoint y: 306, distance: 39.5
click at [727, 311] on div ".deletable-edge-delete-btn { width: 20px; height: 20px; border: 0px solid #ffff…" at bounding box center [844, 343] width 854 height 492
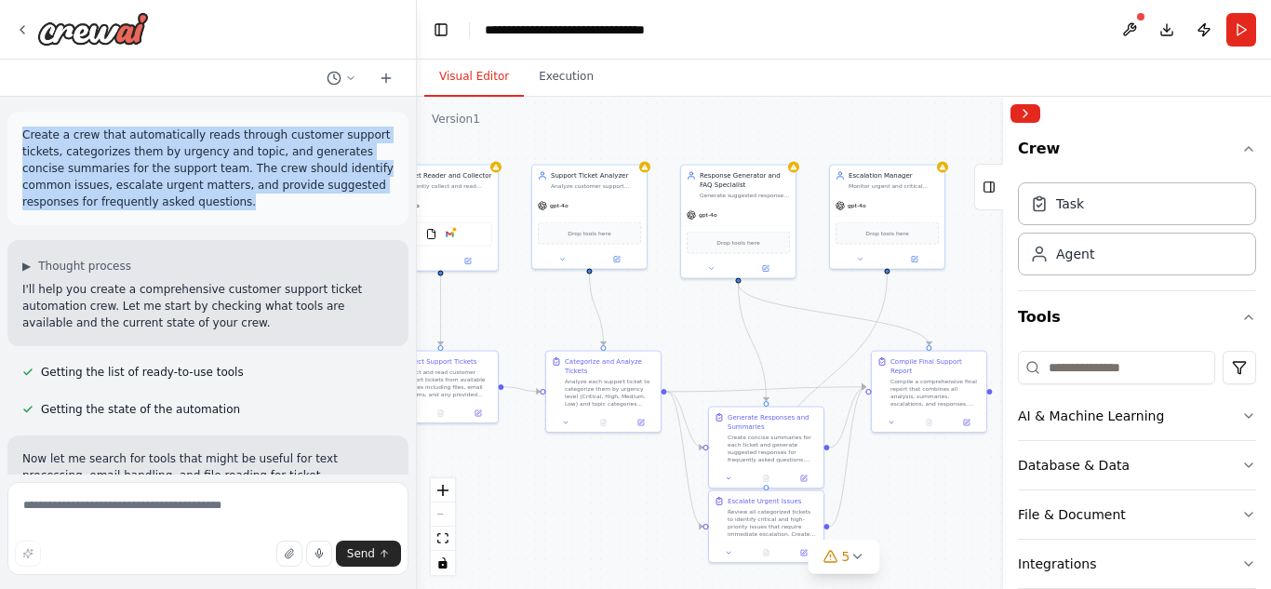
drag, startPoint x: 747, startPoint y: 304, endPoint x: 705, endPoint y: 315, distance: 44.0
click at [705, 315] on div ".deletable-edge-delete-btn { width: 20px; height: 20px; border: 0px solid #ffff…" at bounding box center [844, 343] width 854 height 492
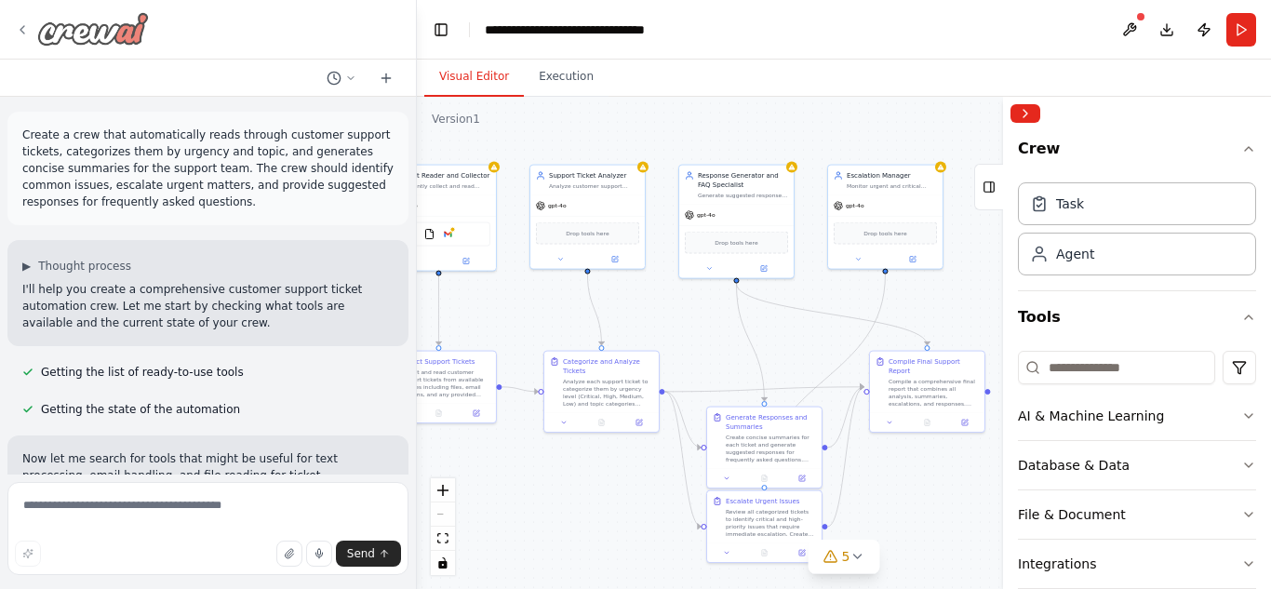
click at [27, 26] on icon at bounding box center [22, 29] width 15 height 15
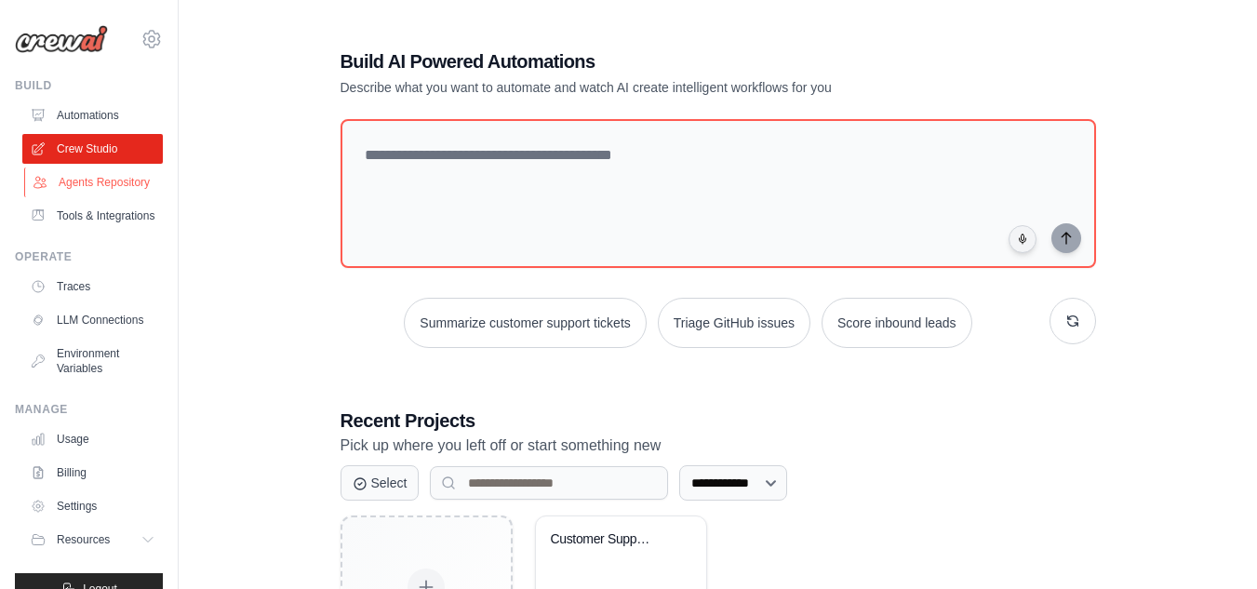
click at [79, 180] on link "Agents Repository" at bounding box center [94, 183] width 141 height 30
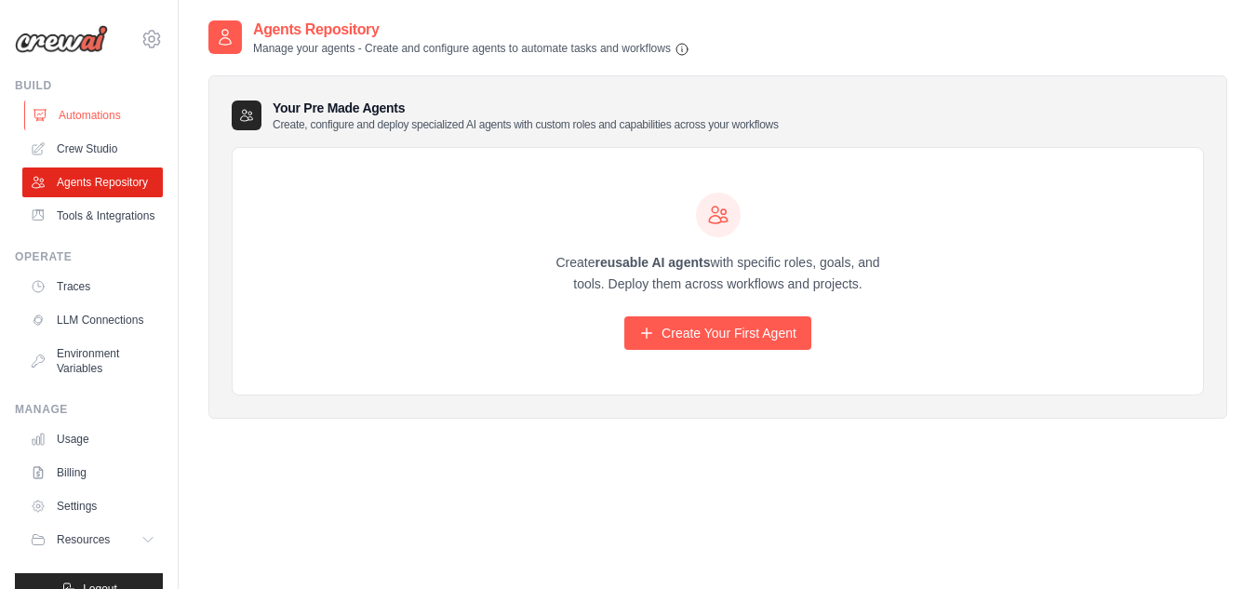
click at [54, 114] on link "Automations" at bounding box center [94, 116] width 141 height 30
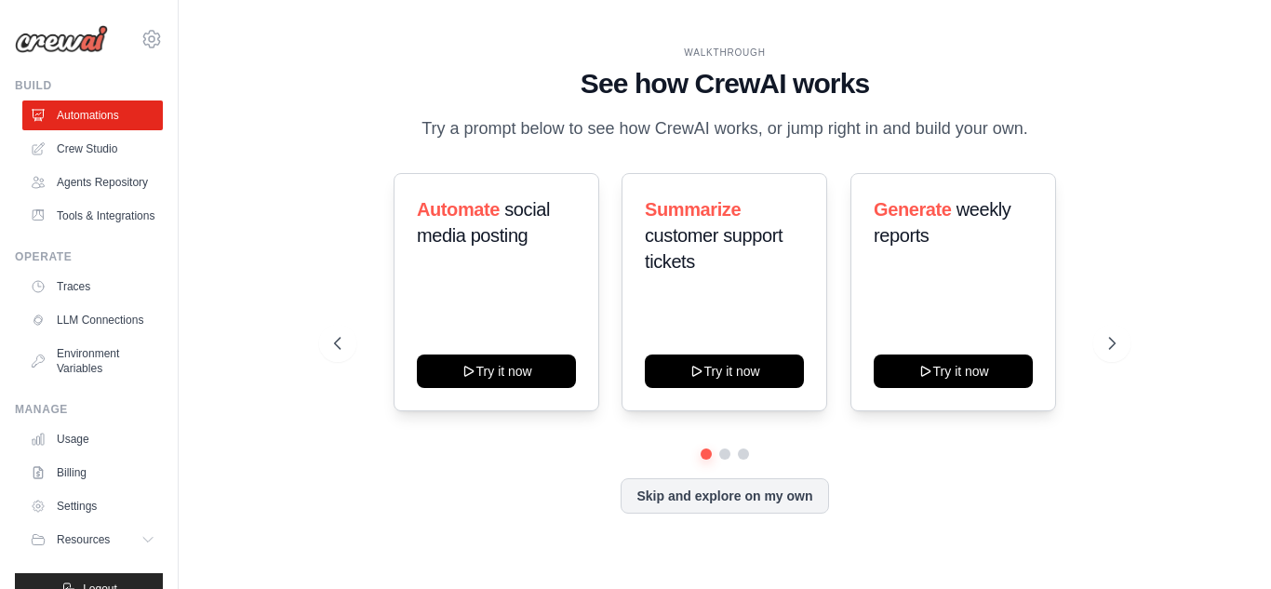
click at [82, 153] on link "Crew Studio" at bounding box center [92, 149] width 141 height 30
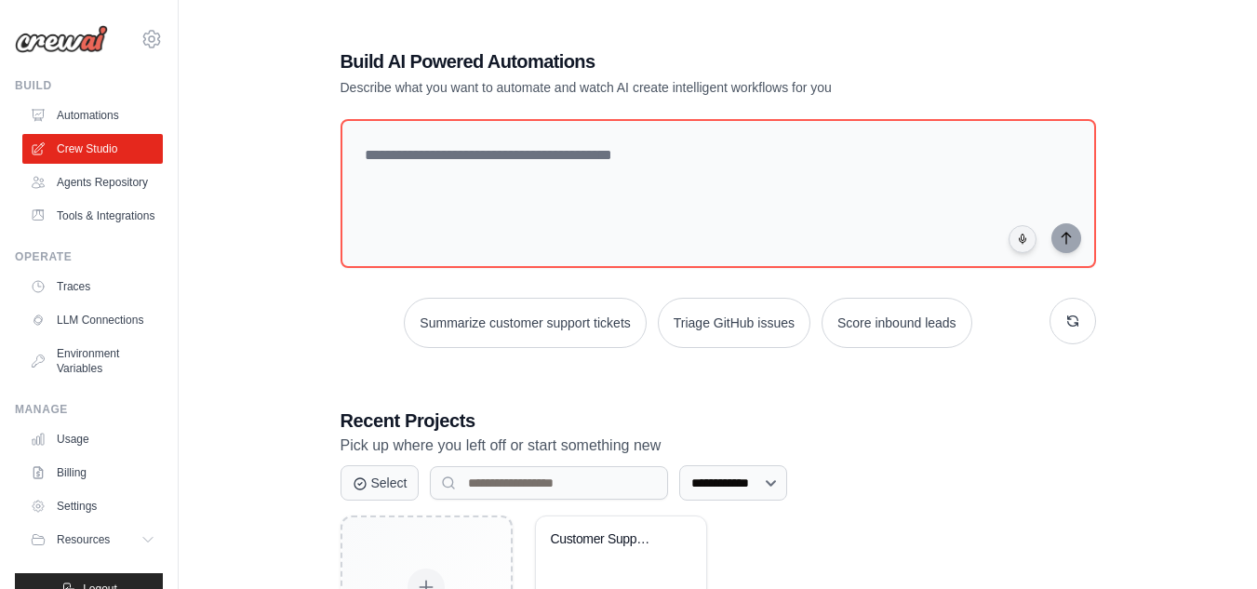
scroll to position [161, 0]
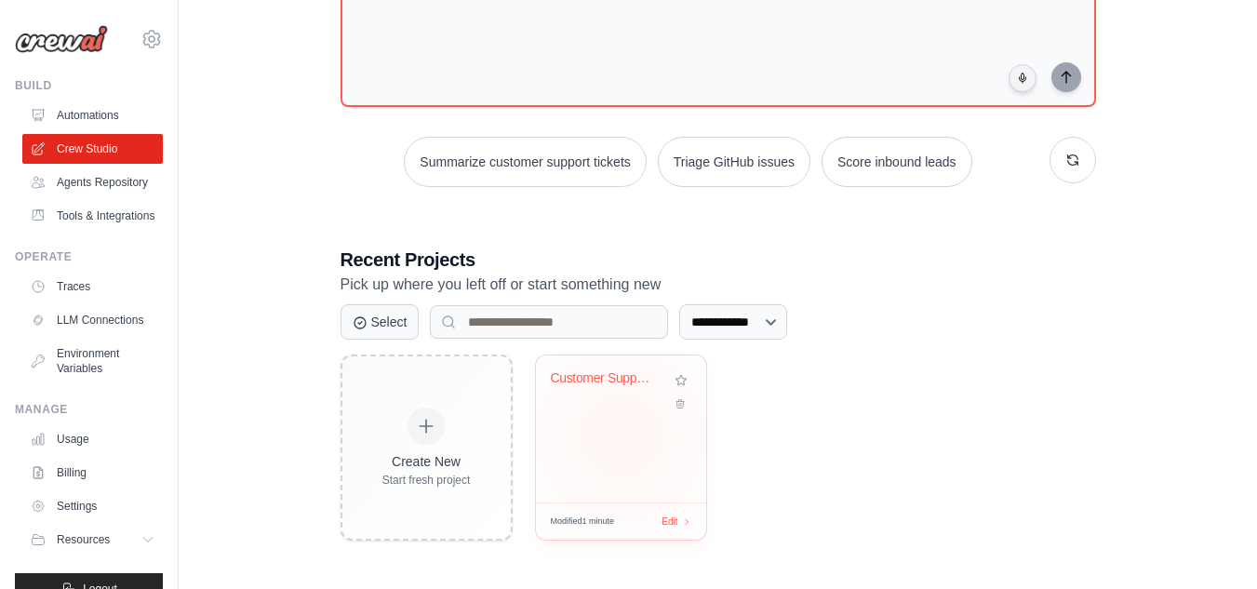
click at [622, 436] on div "Customer Support Ticket Automation" at bounding box center [621, 429] width 170 height 147
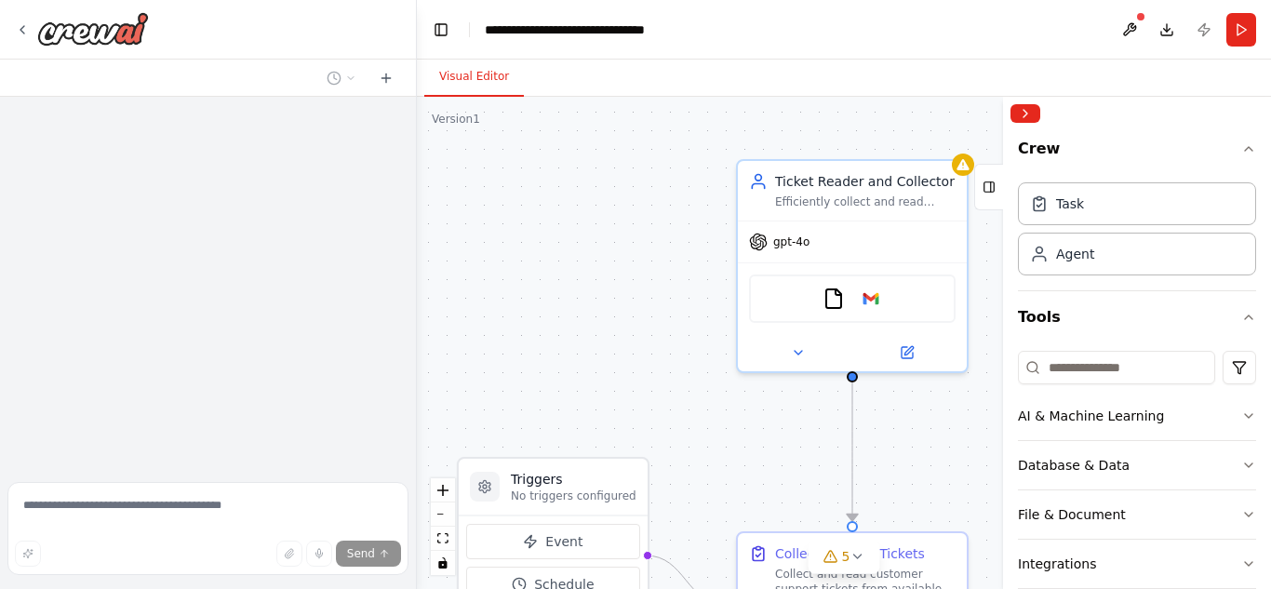
drag, startPoint x: 742, startPoint y: 322, endPoint x: 593, endPoint y: 217, distance: 182.3
click at [593, 217] on div ".deletable-edge-delete-btn { width: 20px; height: 20px; border: 0px solid #ffff…" at bounding box center [844, 343] width 854 height 492
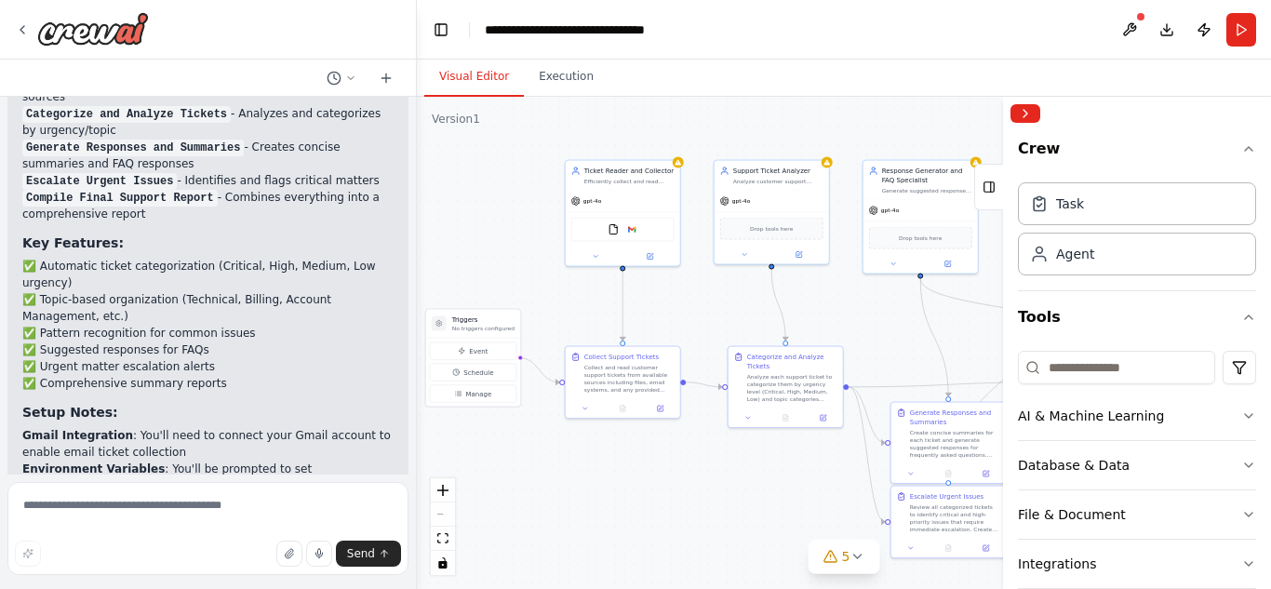
drag, startPoint x: 737, startPoint y: 301, endPoint x: 683, endPoint y: 299, distance: 54.0
click at [683, 299] on div ".deletable-edge-delete-btn { width: 20px; height: 20px; border: 0px solid #ffff…" at bounding box center [844, 343] width 854 height 492
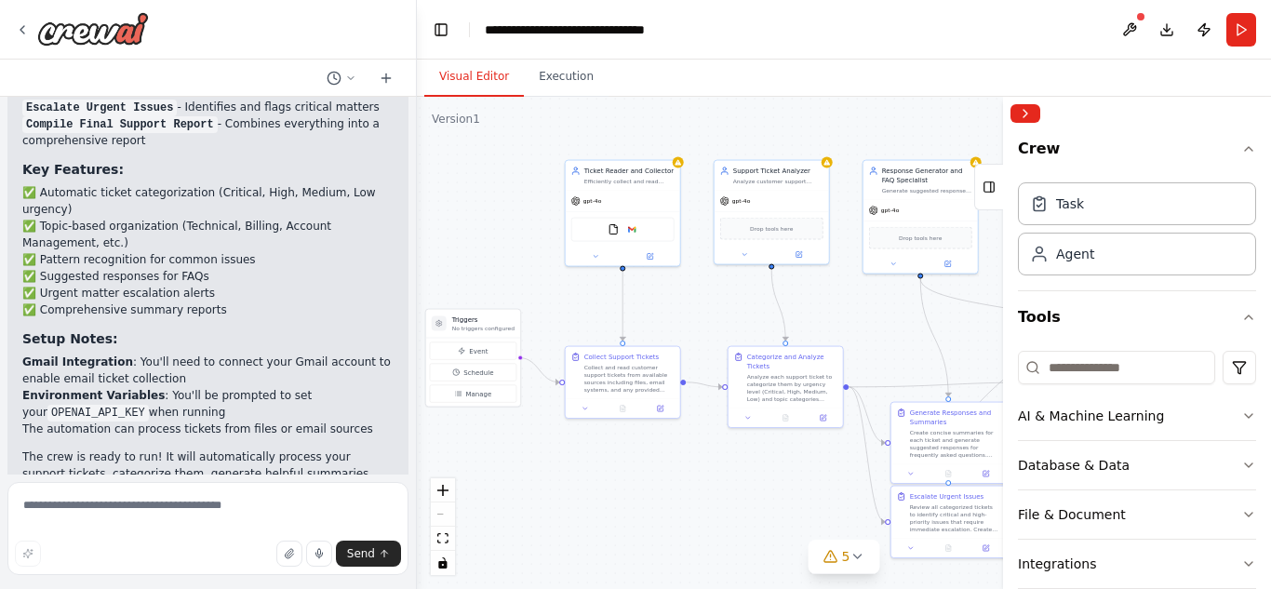
scroll to position [2726, 0]
click at [711, 302] on div ".deletable-edge-delete-btn { width: 20px; height: 20px; border: 0px solid #ffff…" at bounding box center [844, 343] width 854 height 492
drag, startPoint x: 728, startPoint y: 303, endPoint x: 700, endPoint y: 303, distance: 27.9
click at [700, 303] on div ".deletable-edge-delete-btn { width: 20px; height: 20px; border: 0px solid #ffff…" at bounding box center [844, 343] width 854 height 492
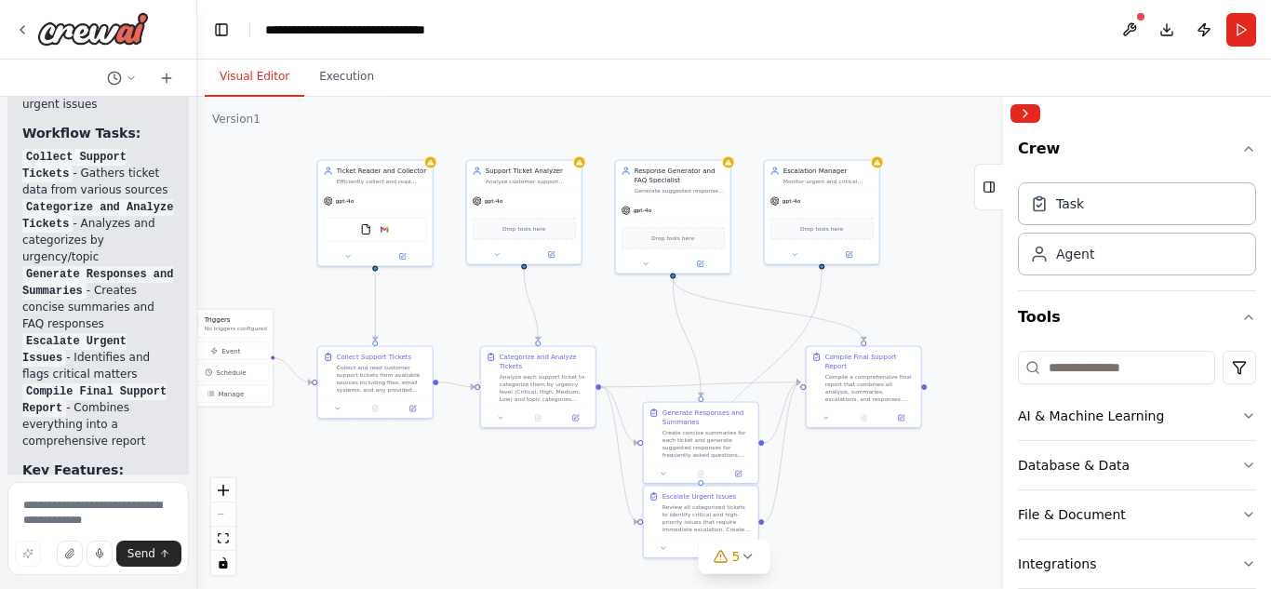
scroll to position [4699, 0]
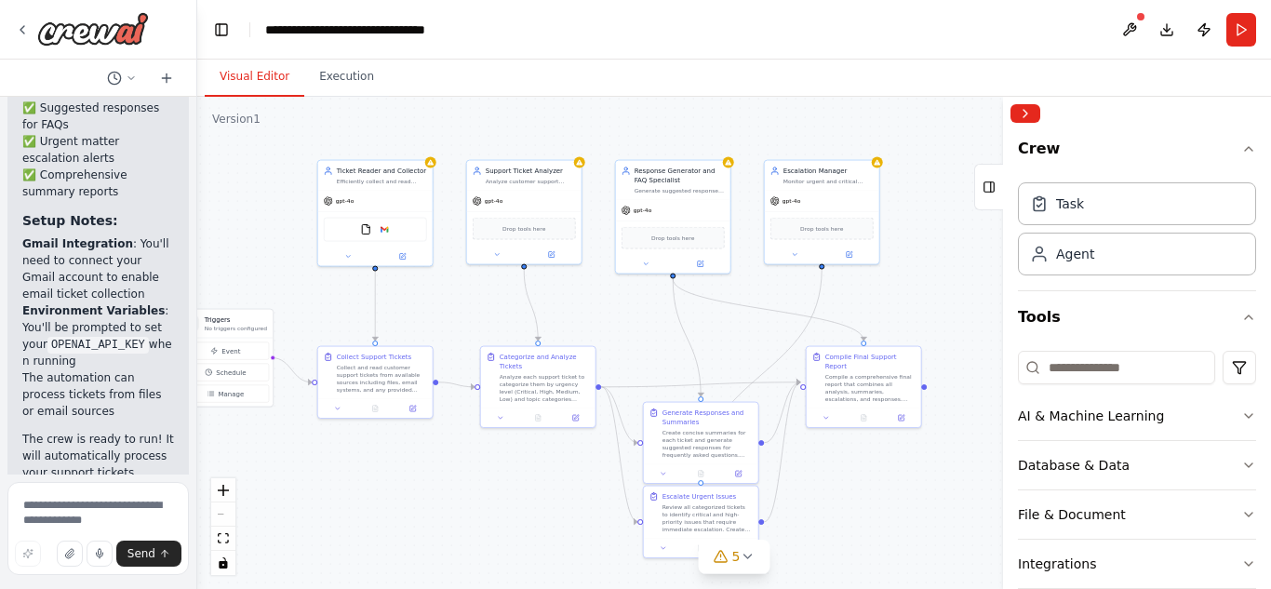
drag, startPoint x: 410, startPoint y: 477, endPoint x: 187, endPoint y: 459, distance: 223.2
click at [187, 459] on div "Create a crew that automatically reads through customer support tickets, catego…" at bounding box center [635, 294] width 1271 height 589
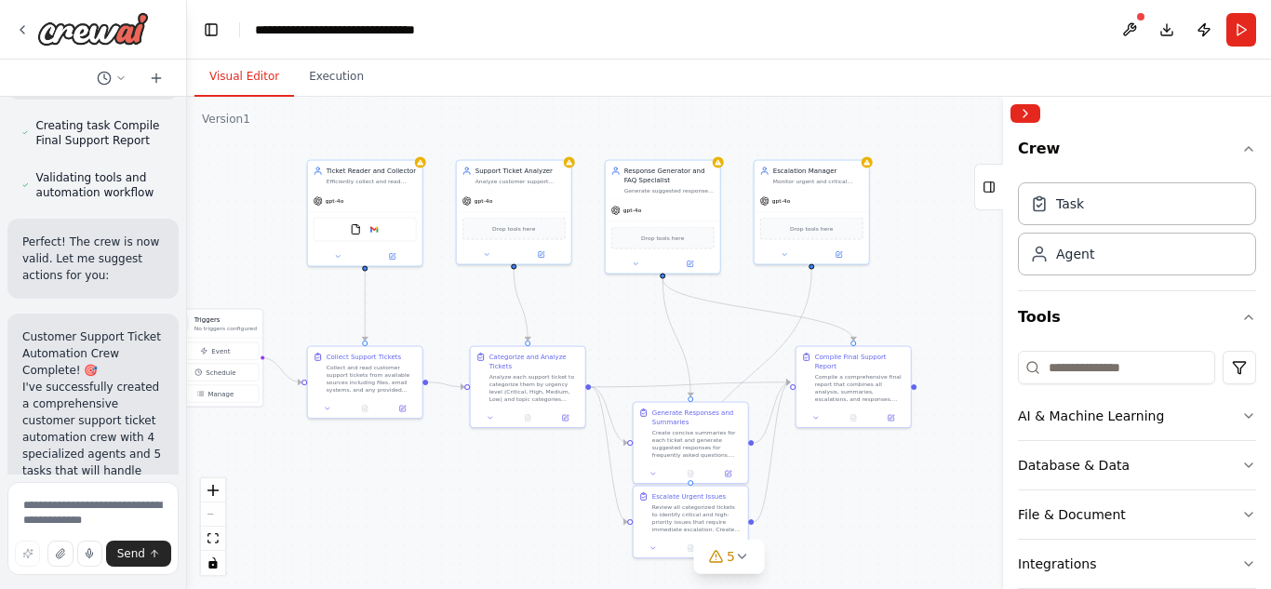
scroll to position [3303, 0]
